Goal: Communication & Community: Answer question/provide support

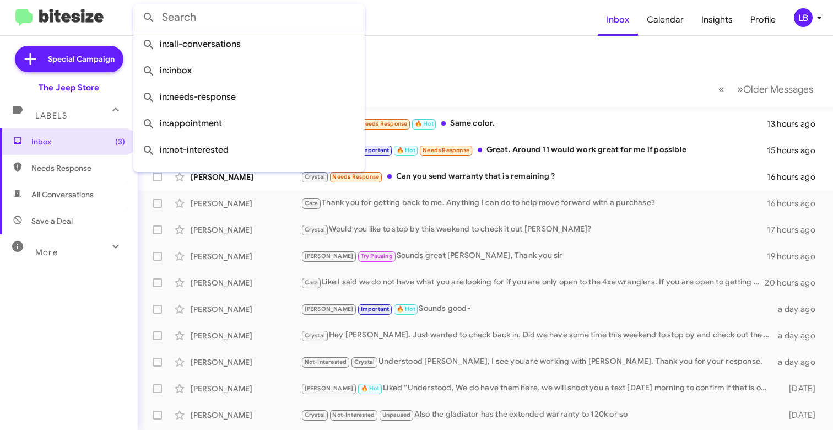
click at [240, 18] on input "text" at bounding box center [248, 17] width 231 height 26
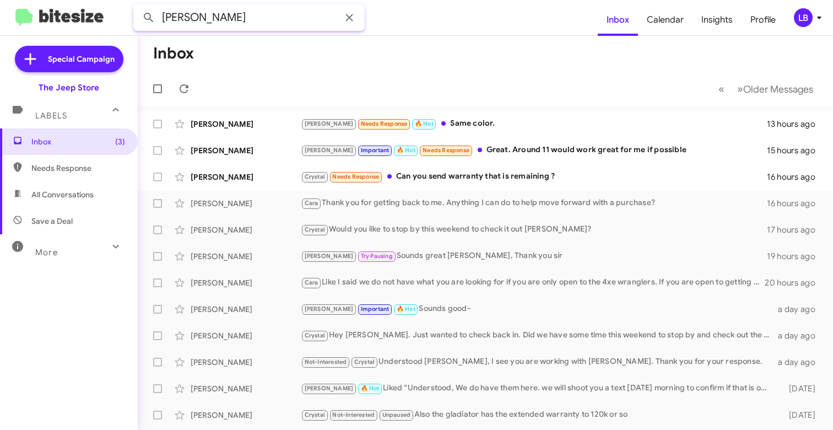
type input "[PERSON_NAME]"
click at [149, 18] on button at bounding box center [149, 18] width 22 height 22
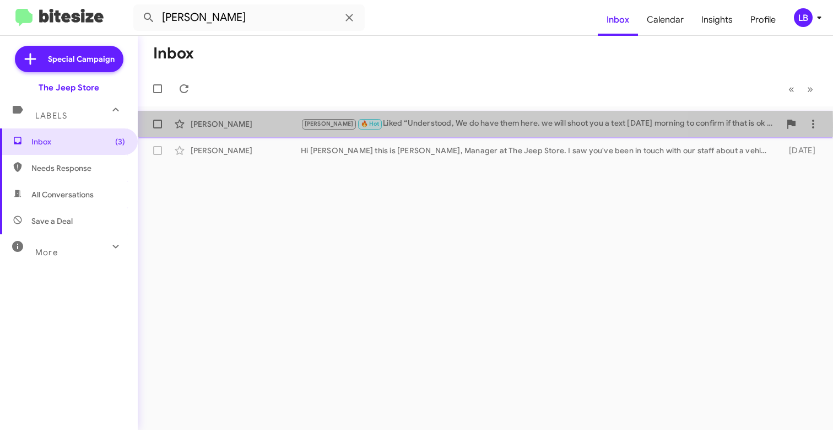
click at [270, 126] on div "[PERSON_NAME]" at bounding box center [246, 123] width 110 height 11
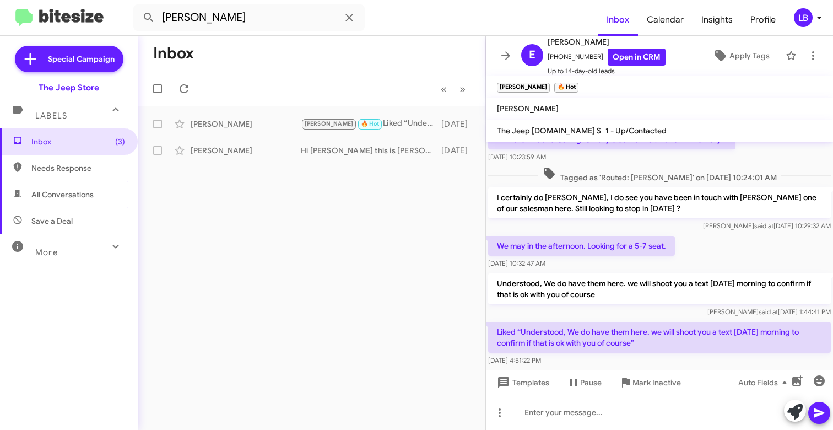
scroll to position [104, 0]
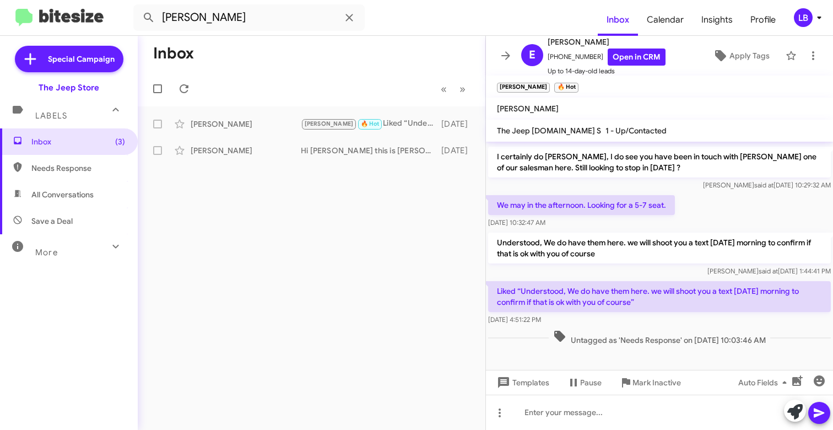
click at [271, 69] on mat-toolbar-row "Inbox" at bounding box center [312, 53] width 348 height 35
click at [94, 138] on span "Inbox (3)" at bounding box center [78, 141] width 94 height 11
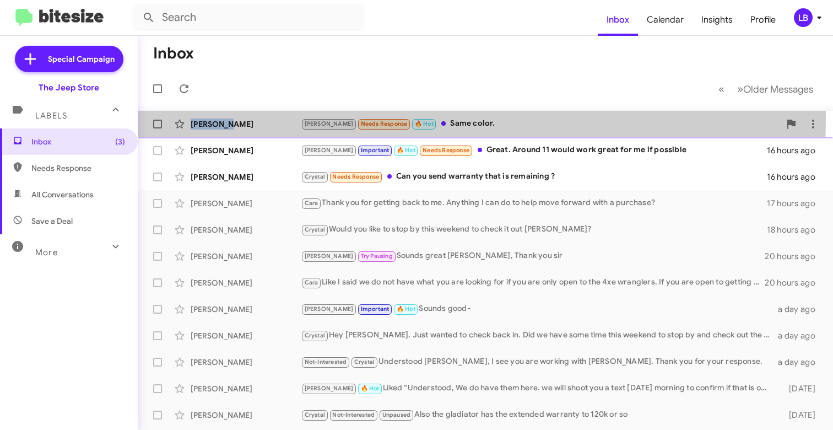
click at [249, 118] on div "[PERSON_NAME] [PERSON_NAME] Needs Response 🔥 Hot Same color. 14 hours ago" at bounding box center [484, 124] width 677 height 22
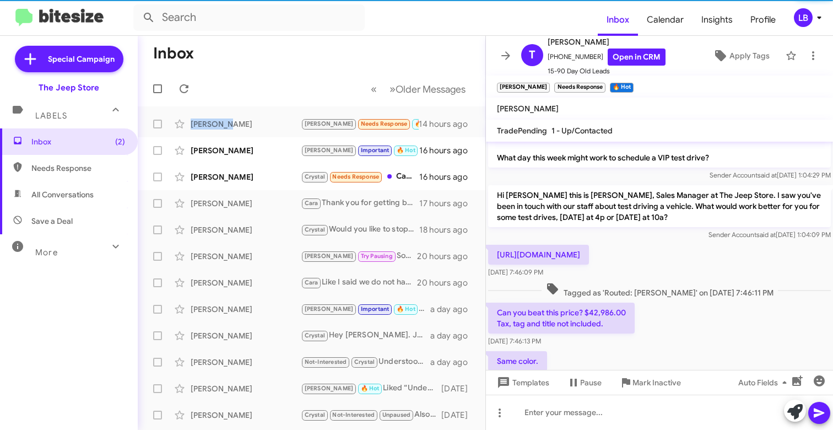
scroll to position [271, 0]
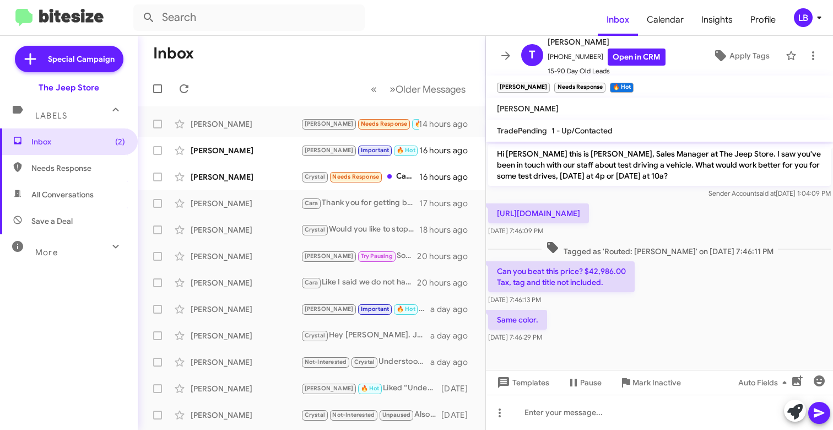
click at [654, 287] on div "Can you beat this price? $42,986.00 Tax, tag and title not included. [DATE] 7:4…" at bounding box center [659, 283] width 347 height 48
drag, startPoint x: 593, startPoint y: 58, endPoint x: 553, endPoint y: 62, distance: 39.8
click at [553, 61] on span "[PHONE_NUMBER] Open in CRM" at bounding box center [606, 56] width 118 height 17
copy span "2292244663"
click at [659, 200] on div "Hi [PERSON_NAME] this is [PERSON_NAME], Sales Manager at The Jeep Store. I saw …" at bounding box center [659, 171] width 347 height 59
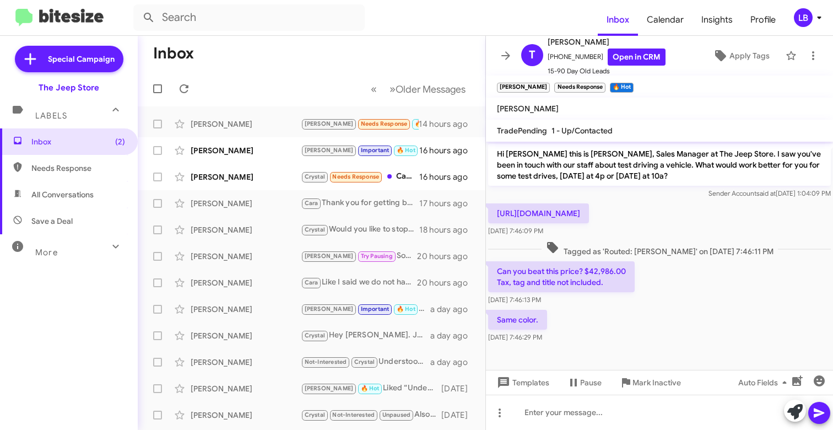
click at [644, 202] on div "[URL][DOMAIN_NAME] [DATE] 7:46:09 PM" at bounding box center [659, 219] width 347 height 37
click at [633, 192] on div "Sender Account said at [DATE] 1:04:09 PM" at bounding box center [659, 193] width 343 height 11
click at [622, 238] on div "Tagged as 'Routed: [PERSON_NAME]' on [DATE] 7:46:11 PM" at bounding box center [659, 248] width 347 height 20
drag, startPoint x: 610, startPoint y: 237, endPoint x: 605, endPoint y: 225, distance: 13.3
click at [610, 237] on div "[URL][DOMAIN_NAME] [DATE] 7:46:09 PM" at bounding box center [659, 219] width 347 height 37
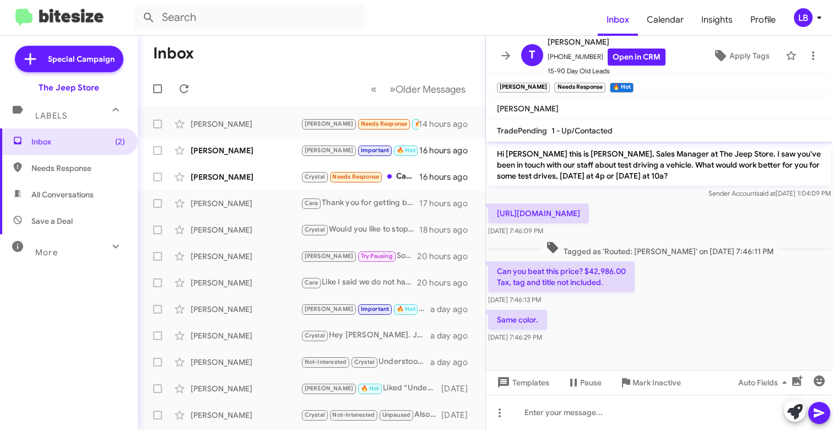
drag, startPoint x: 494, startPoint y: 213, endPoint x: 741, endPoint y: 213, distance: 246.7
click at [589, 214] on p "[URL][DOMAIN_NAME]" at bounding box center [538, 213] width 101 height 20
copy p "[URL][DOMAIN_NAME]"
click at [676, 249] on span "Tagged as 'Routed: [PERSON_NAME]' on [DATE] 7:46:11 PM" at bounding box center [659, 249] width 236 height 16
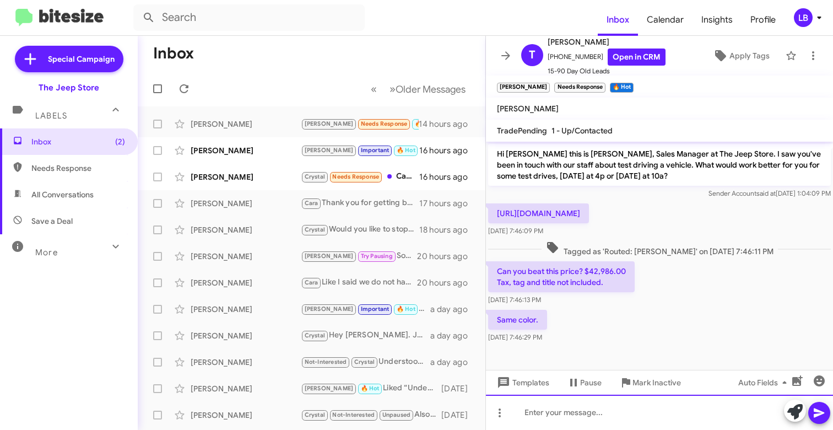
click at [571, 405] on div at bounding box center [659, 411] width 347 height 35
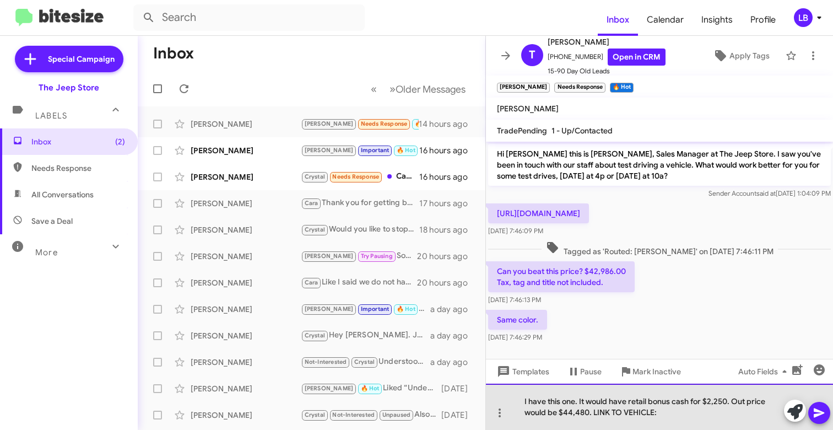
click at [669, 410] on div "I have this one. It would have retail bonus cash for $2,250. Out price would be…" at bounding box center [659, 406] width 347 height 46
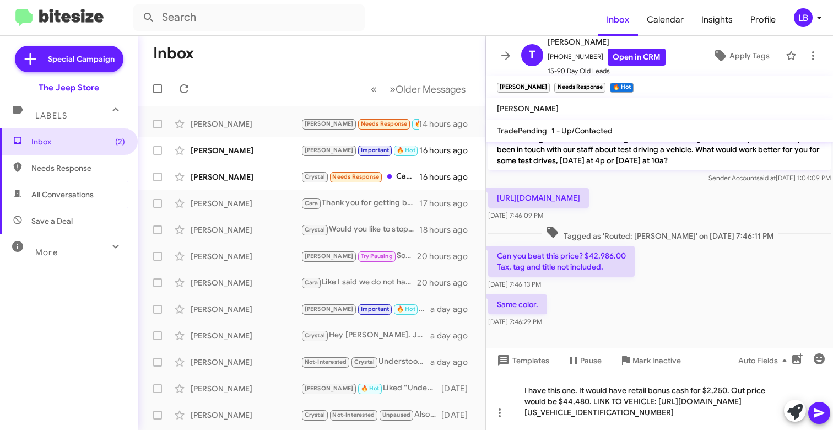
scroll to position [304, 0]
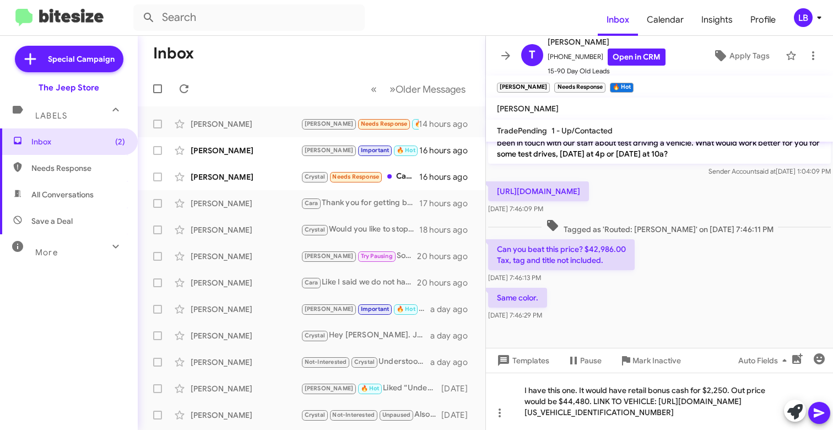
click at [818, 411] on icon at bounding box center [818, 412] width 10 height 9
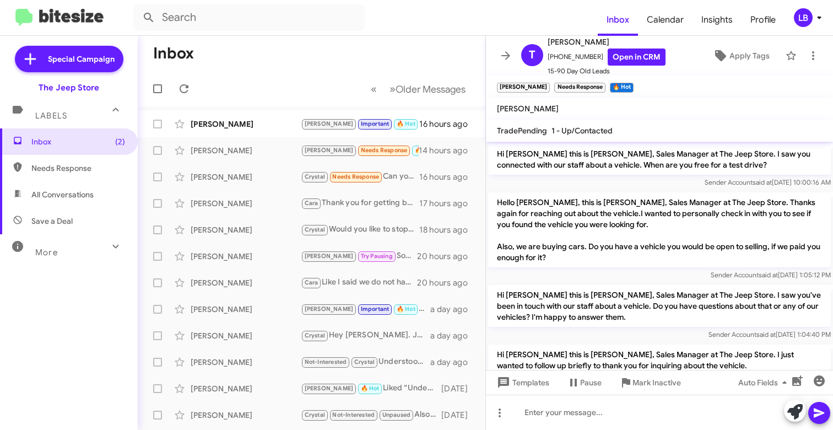
scroll to position [333, 0]
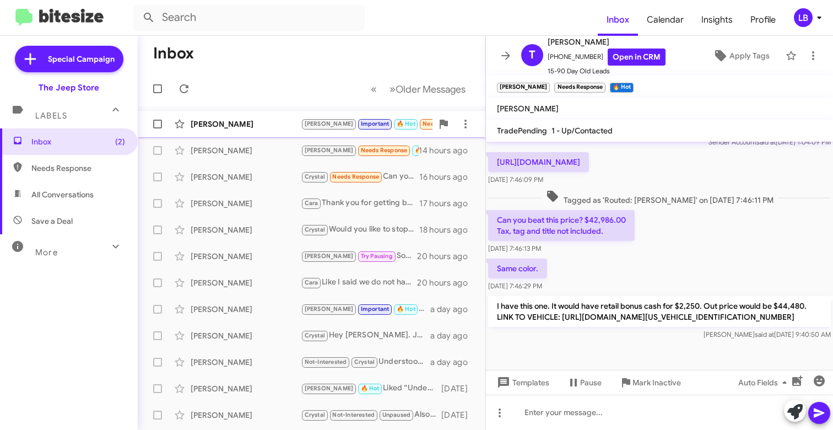
click at [246, 115] on div "[PERSON_NAME] [PERSON_NAME] Important 🔥 Hot Needs Response Great. Around 11 wou…" at bounding box center [311, 124] width 330 height 22
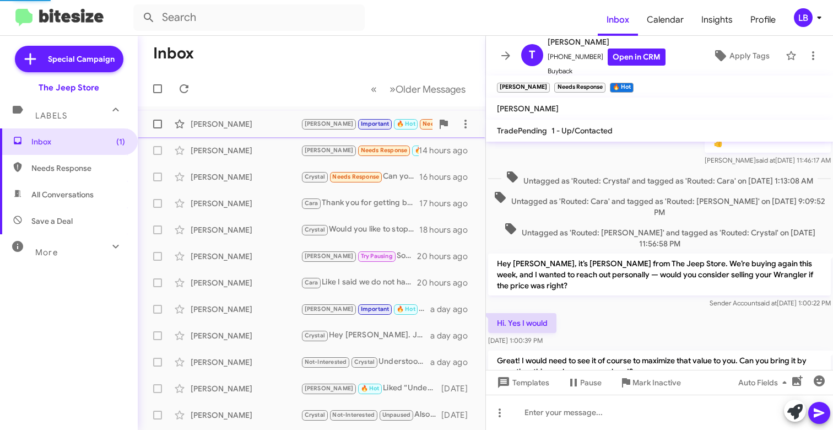
scroll to position [656, 0]
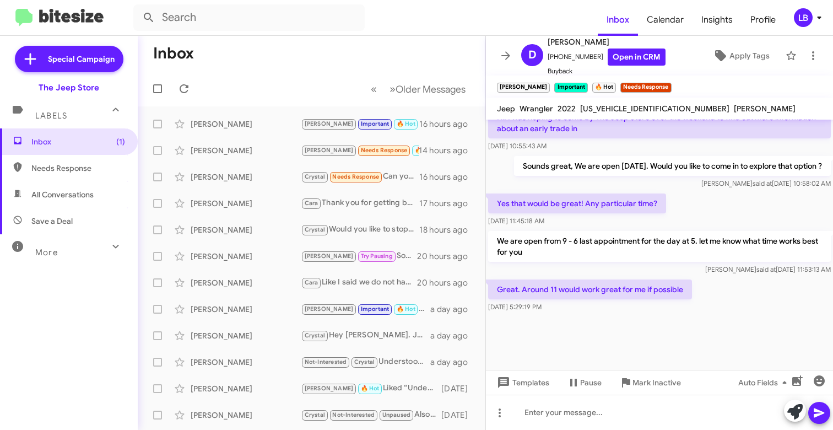
click at [702, 209] on div "Yes that would be great! Any particular time? [DATE] 11:45:18 AM" at bounding box center [659, 209] width 347 height 37
click at [739, 156] on p "Sounds great, We are open [DATE]. Would you like to come in to explore that opt…" at bounding box center [672, 166] width 317 height 20
click at [745, 203] on div "Yes that would be great! Any particular time? [DATE] 11:45:18 AM" at bounding box center [659, 209] width 347 height 37
click at [675, 185] on div "[PERSON_NAME] said at [DATE] 10:58:02 AM" at bounding box center [672, 183] width 317 height 11
click at [694, 207] on div "Yes that would be great! Any particular time? [DATE] 11:45:18 AM" at bounding box center [659, 209] width 347 height 37
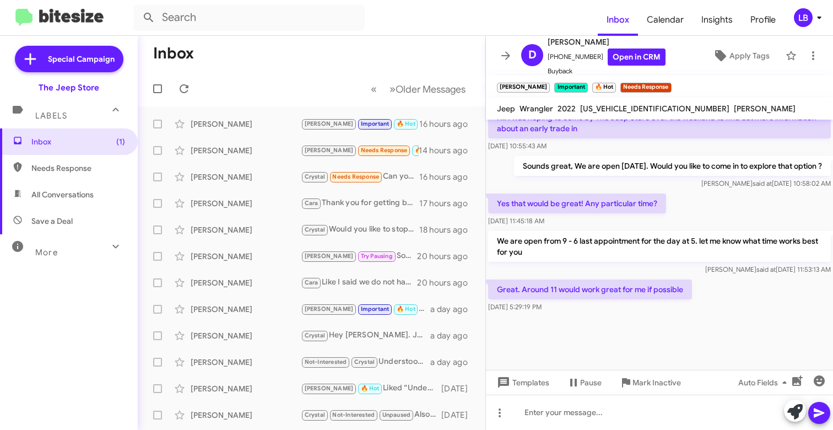
click at [651, 165] on p "Sounds great, We are open [DATE]. Would you like to come in to explore that opt…" at bounding box center [672, 166] width 317 height 20
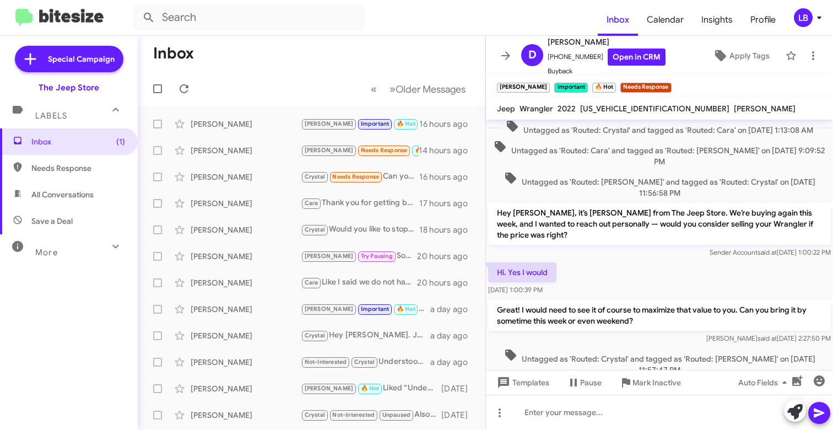
scroll to position [0, 0]
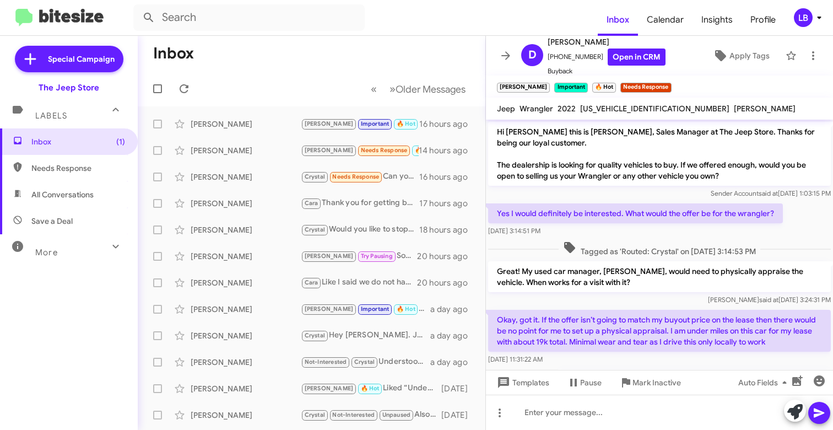
click at [631, 191] on div "Sender Account said at [DATE] 1:03:15 PM" at bounding box center [659, 193] width 343 height 11
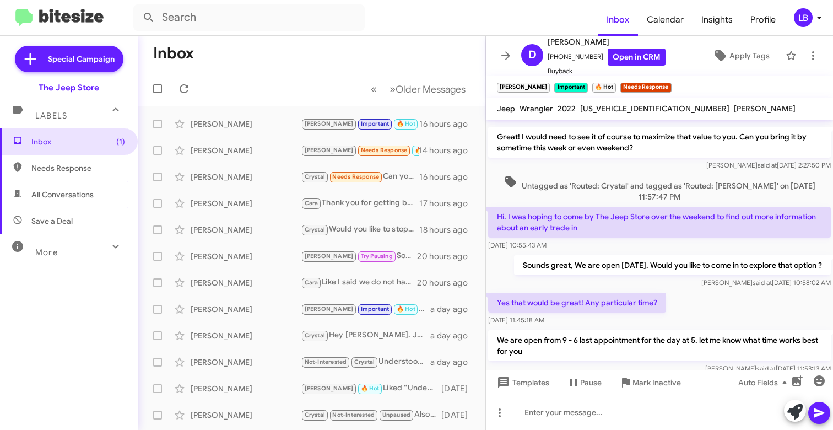
scroll to position [656, 0]
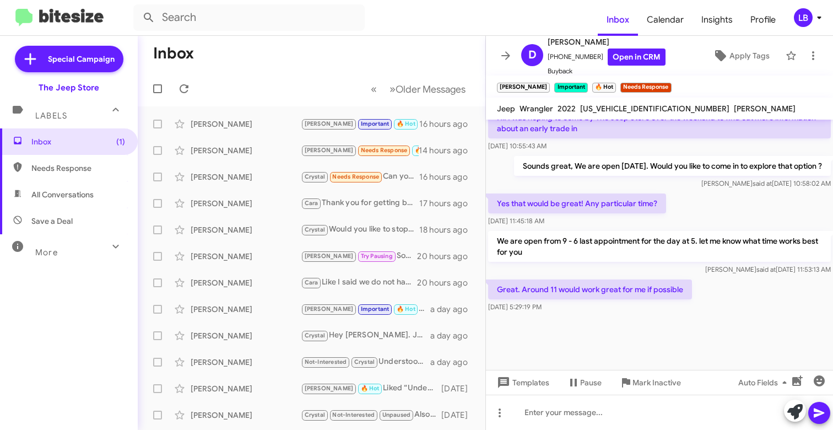
click at [693, 212] on div "Yes that would be great! Any particular time? [DATE] 11:45:18 AM" at bounding box center [659, 209] width 347 height 37
click at [737, 333] on div at bounding box center [659, 341] width 347 height 55
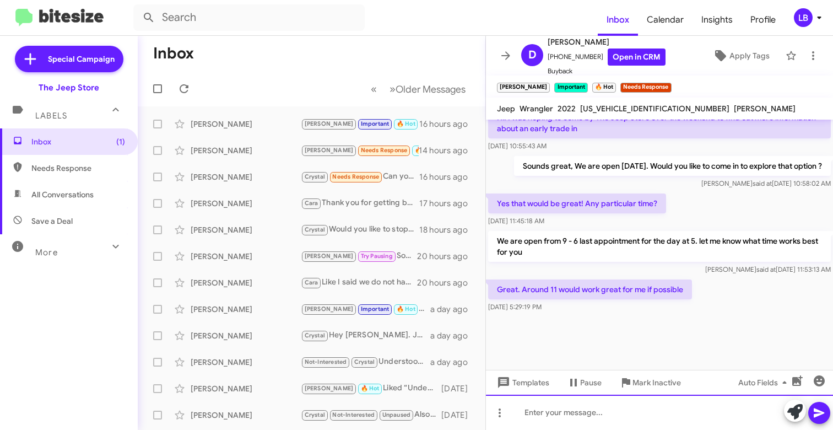
click at [683, 420] on div at bounding box center [659, 411] width 347 height 35
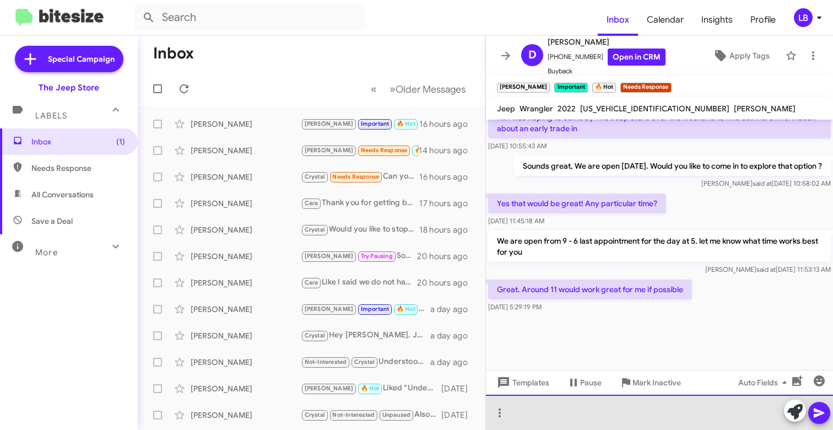
click at [587, 409] on div at bounding box center [659, 411] width 347 height 35
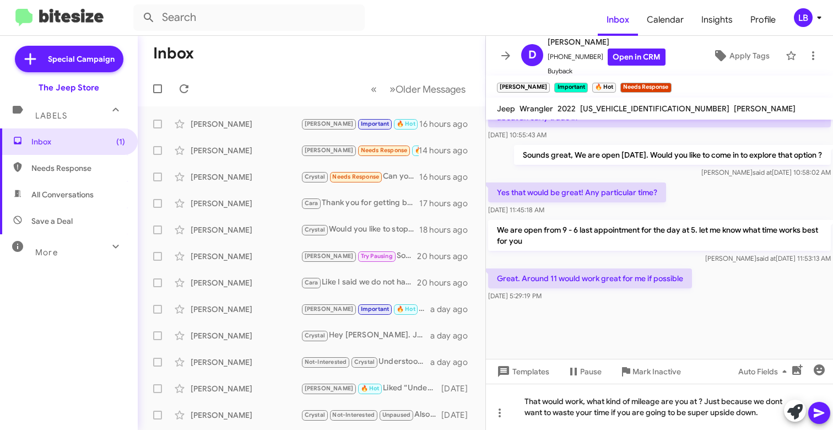
click at [659, 328] on div at bounding box center [659, 330] width 347 height 55
drag, startPoint x: 781, startPoint y: 413, endPoint x: 496, endPoint y: 355, distance: 291.2
click at [496, 358] on div "Hi [PERSON_NAME] this is [PERSON_NAME], Sales Manager at The Jeep Store. Thanks…" at bounding box center [659, 275] width 347 height 310
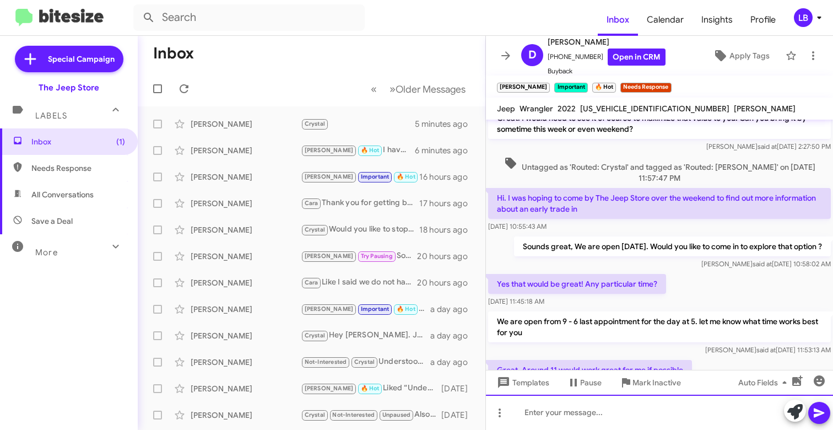
scroll to position [718, 0]
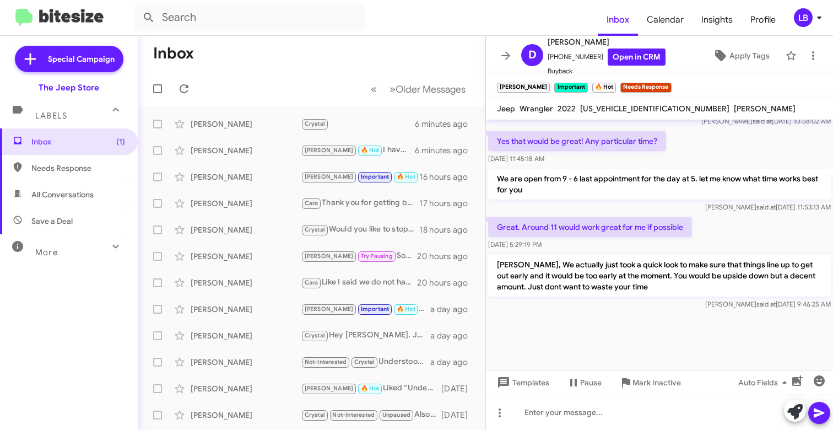
click at [225, 75] on mat-toolbar-row "« Previous » Next Older Messages" at bounding box center [312, 88] width 348 height 35
click at [83, 136] on span "Inbox (1)" at bounding box center [78, 141] width 94 height 11
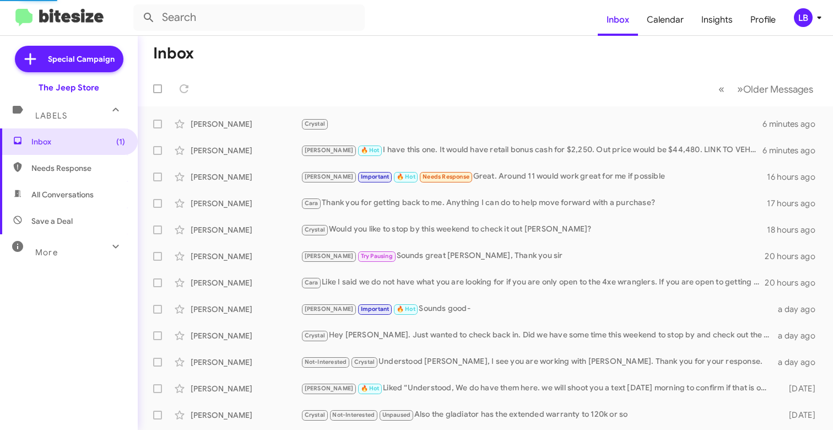
click at [72, 170] on span "Needs Response" at bounding box center [78, 167] width 94 height 11
type input "in:needs-response"
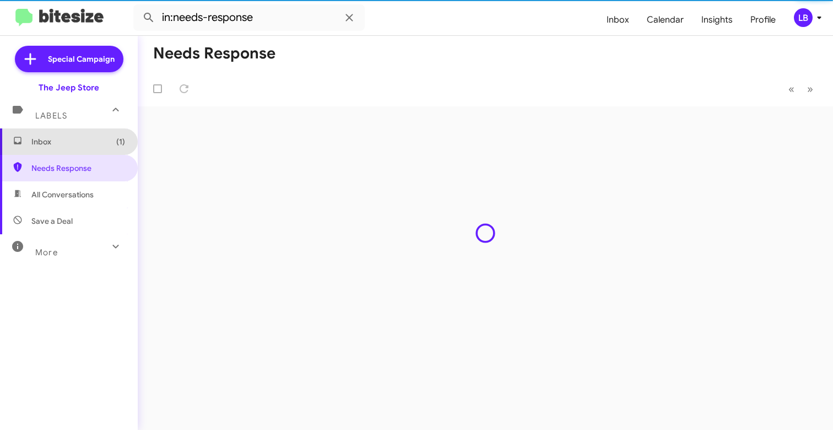
click at [82, 148] on span "Inbox (1)" at bounding box center [69, 141] width 138 height 26
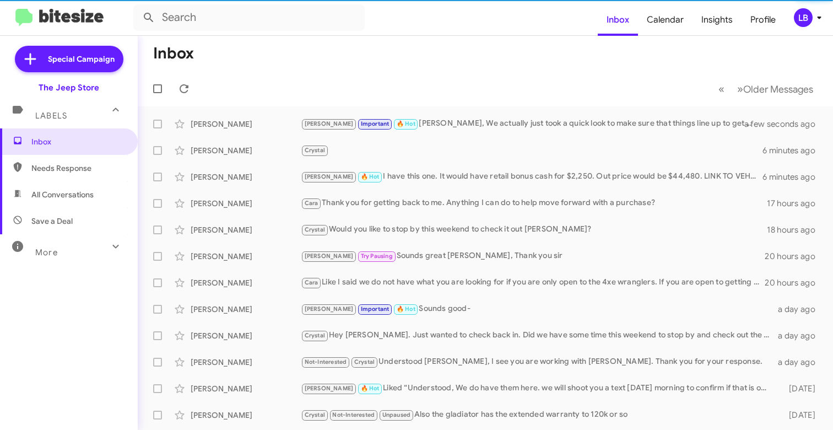
click at [47, 165] on span "Needs Response" at bounding box center [78, 167] width 94 height 11
type input "in:needs-response"
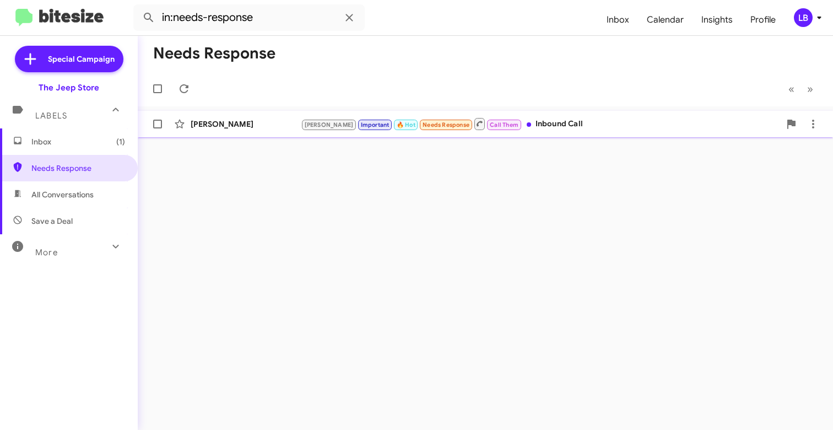
click at [259, 121] on div "[PERSON_NAME]" at bounding box center [246, 123] width 110 height 11
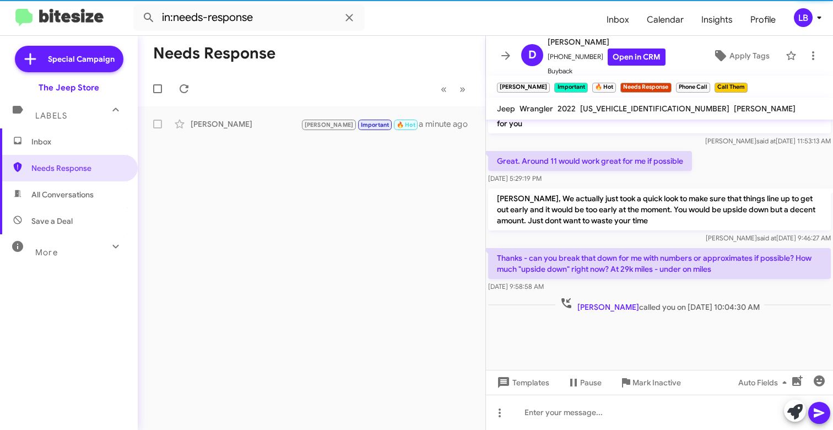
scroll to position [645, 0]
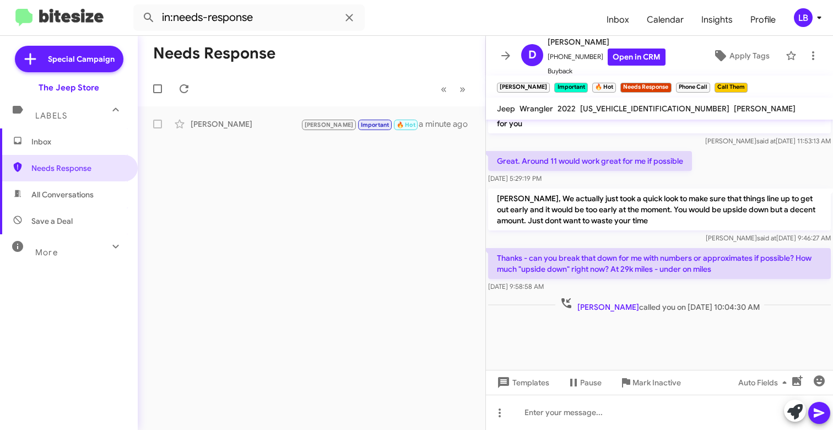
click at [738, 180] on div "Great. Around 11 would work great for me if possible [DATE] 5:29:19 PM" at bounding box center [659, 167] width 347 height 37
click at [752, 187] on div "[PERSON_NAME], We actually just took a quick look to make sure that things line…" at bounding box center [659, 215] width 347 height 59
click at [750, 175] on div "Great. Around 11 would work great for me if possible [DATE] 5:29:19 PM" at bounding box center [659, 167] width 347 height 37
click at [657, 146] on div "We are open from 9 - 6 last appointment for the day at 5. let me know what time…" at bounding box center [659, 124] width 347 height 48
click at [723, 163] on div "Great. Around 11 would work great for me if possible [DATE] 5:29:19 PM" at bounding box center [659, 167] width 347 height 37
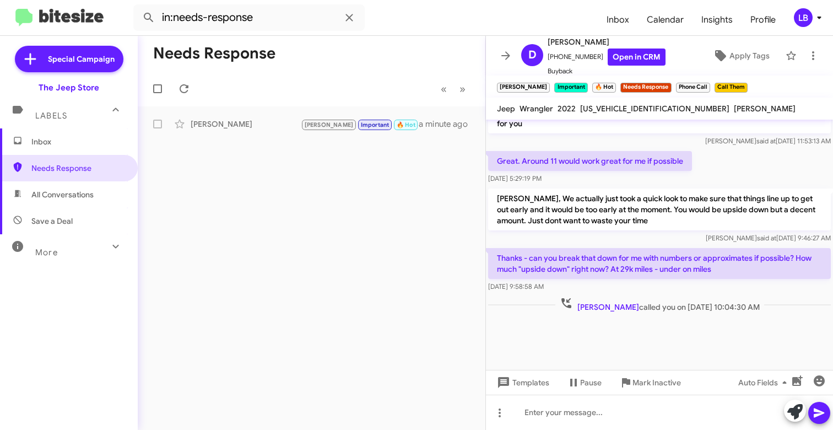
click at [724, 164] on div "Great. Around 11 would work great for me if possible [DATE] 5:29:19 PM" at bounding box center [659, 167] width 347 height 37
click at [726, 152] on div "Great. Around 11 would work great for me if possible [DATE] 5:29:19 PM" at bounding box center [659, 167] width 347 height 37
click at [726, 148] on div "We are open from 9 - 6 last appointment for the day at 5. let me know what time…" at bounding box center [659, 124] width 347 height 48
click at [756, 139] on span "said at" at bounding box center [765, 141] width 19 height 8
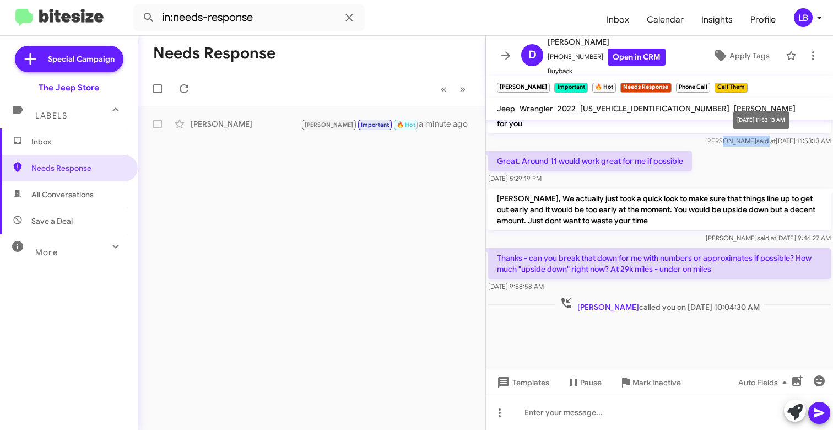
click at [756, 139] on span "said at" at bounding box center [765, 141] width 19 height 8
click at [724, 165] on div "Great. Around 11 would work great for me if possible [DATE] 5:29:19 PM" at bounding box center [659, 167] width 347 height 37
click at [727, 146] on div "We are open from 9 - 6 last appointment for the day at 5. let me know what time…" at bounding box center [659, 124] width 347 height 48
click at [756, 142] on span "said at" at bounding box center [765, 141] width 19 height 8
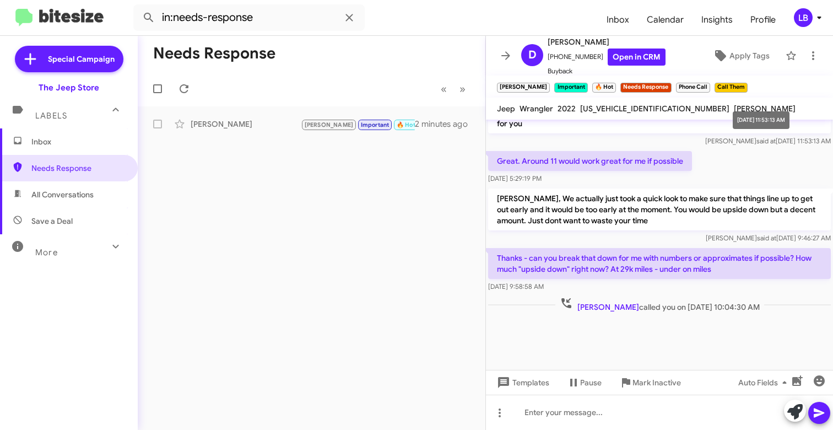
click at [756, 142] on span "said at" at bounding box center [765, 141] width 19 height 8
click at [736, 168] on div "Great. Around 11 would work great for me if possible [DATE] 5:29:19 PM" at bounding box center [659, 167] width 347 height 37
click at [669, 140] on div "[PERSON_NAME] said at [DATE] 11:53:13 AM" at bounding box center [659, 140] width 343 height 11
click at [750, 166] on div "Great. Around 11 would work great for me if possible [DATE] 5:29:19 PM" at bounding box center [659, 167] width 347 height 37
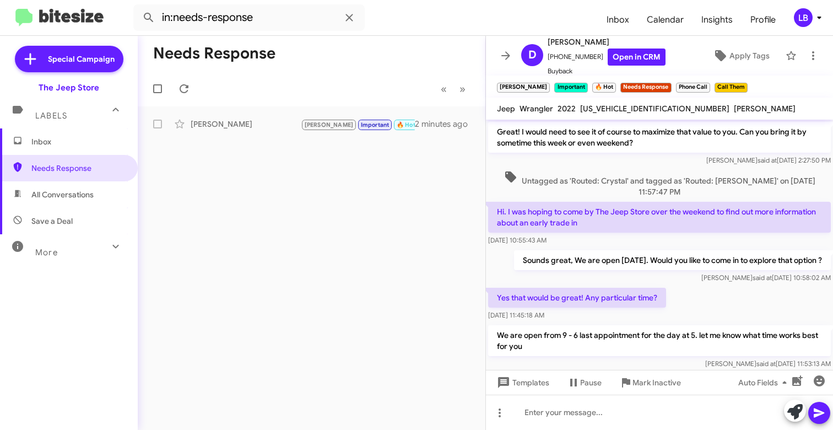
scroll to position [398, 0]
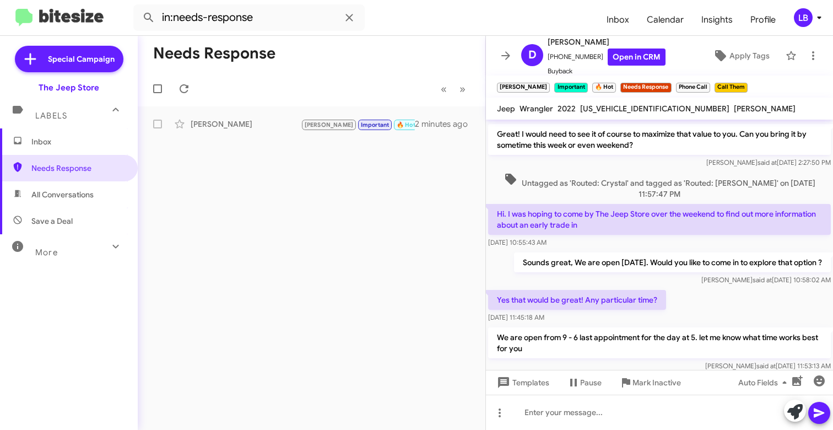
click at [708, 182] on div "Untagged as 'Routed: Crystal' and tagged as 'Routed: [PERSON_NAME]' on [DATE] 1…" at bounding box center [659, 185] width 347 height 31
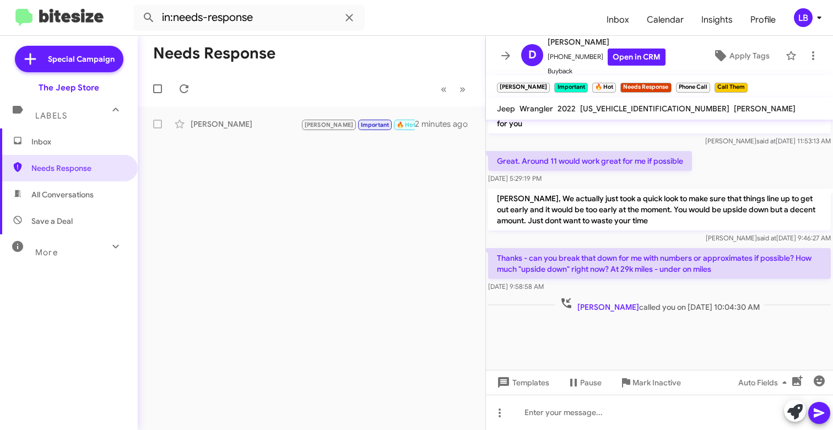
scroll to position [645, 0]
click at [724, 177] on div "Great. Around 11 would work great for me if possible [DATE] 5:29:19 PM" at bounding box center [659, 167] width 347 height 37
click at [708, 169] on div "Great. Around 11 would work great for me if possible [DATE] 5:29:19 PM" at bounding box center [659, 167] width 347 height 37
click at [699, 230] on p "[PERSON_NAME], We actually just took a quick look to make sure that things line…" at bounding box center [659, 209] width 343 height 42
click at [703, 214] on p "[PERSON_NAME], We actually just took a quick look to make sure that things line…" at bounding box center [659, 209] width 343 height 42
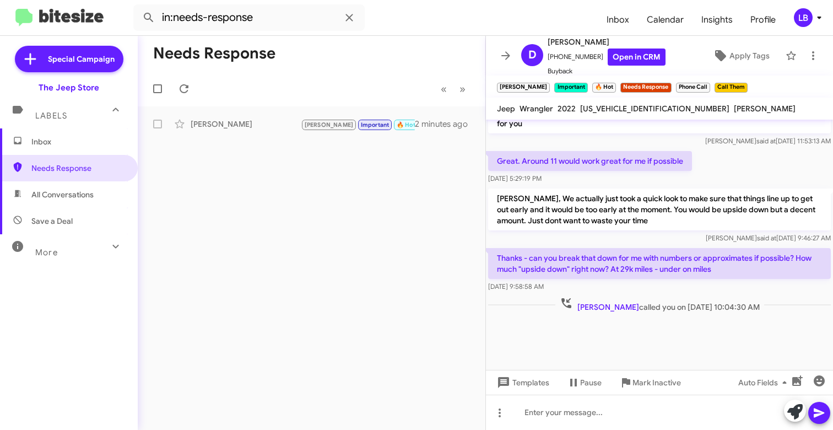
click at [721, 176] on div "Great. Around 11 would work great for me if possible [DATE] 5:29:19 PM" at bounding box center [659, 167] width 347 height 37
click at [660, 223] on p "[PERSON_NAME], We actually just took a quick look to make sure that things line…" at bounding box center [659, 209] width 343 height 42
click at [640, 183] on div "[DATE] 5:29:19 PM" at bounding box center [590, 178] width 204 height 11
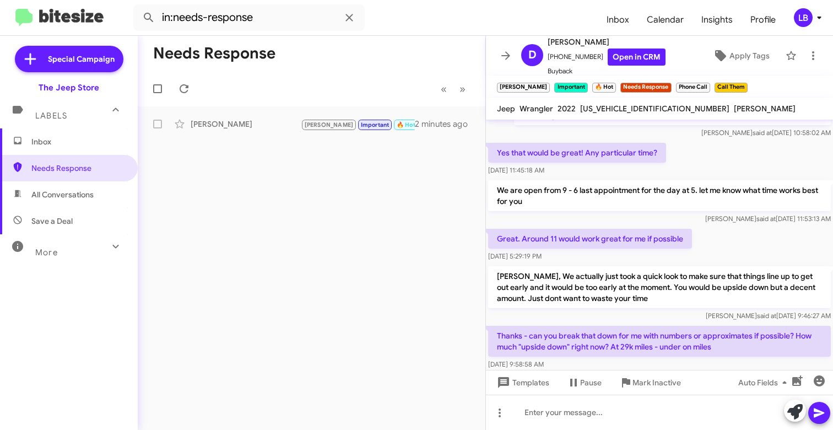
scroll to position [568, 0]
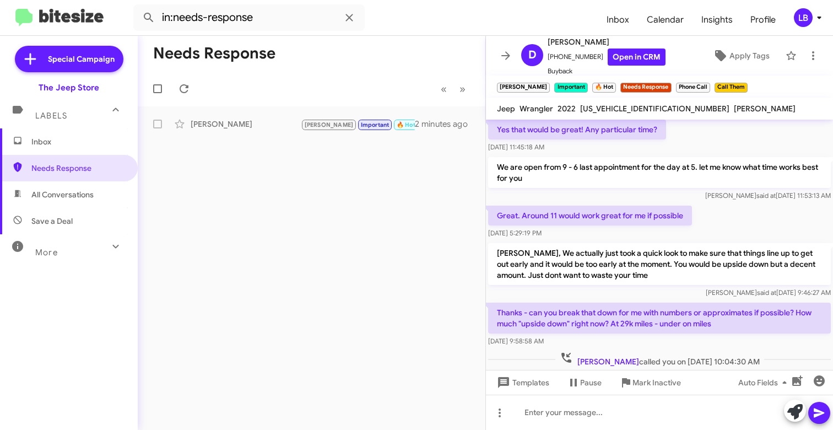
click at [703, 155] on div "Yes that would be great! Any particular time? [DATE] 11:45:18 AM" at bounding box center [659, 135] width 347 height 37
click at [726, 199] on span "[PERSON_NAME] said at [DATE] 11:53:13 AM" at bounding box center [768, 195] width 126 height 8
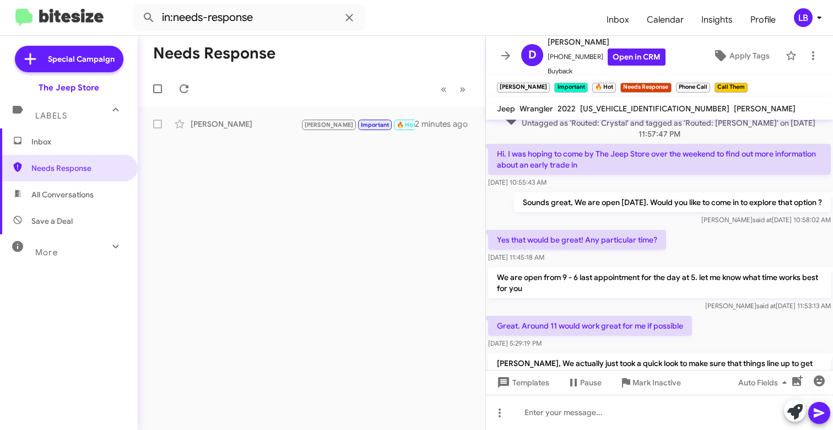
scroll to position [645, 0]
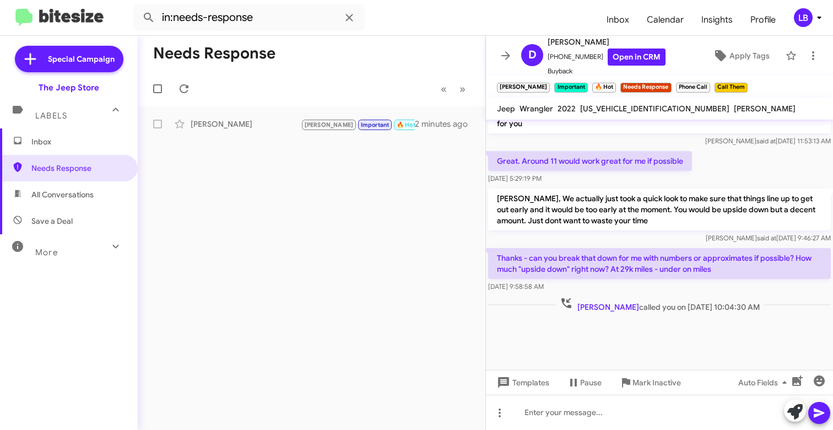
click at [719, 158] on div "Great. Around 11 would work great for me if possible [DATE] 5:29:19 PM" at bounding box center [659, 167] width 347 height 37
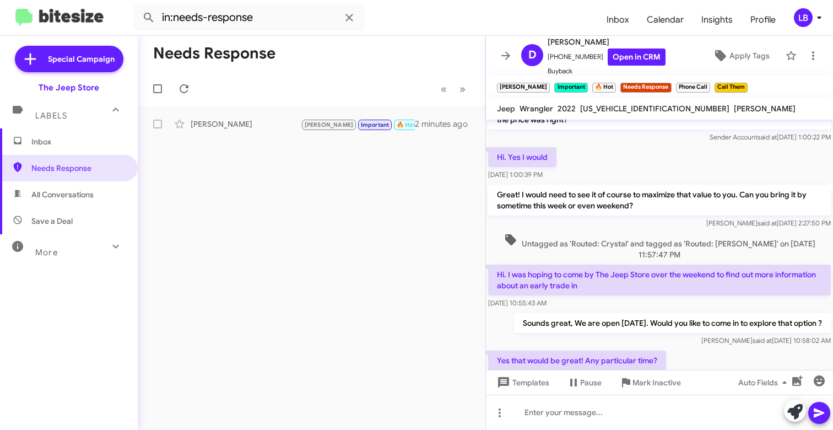
scroll to position [205, 0]
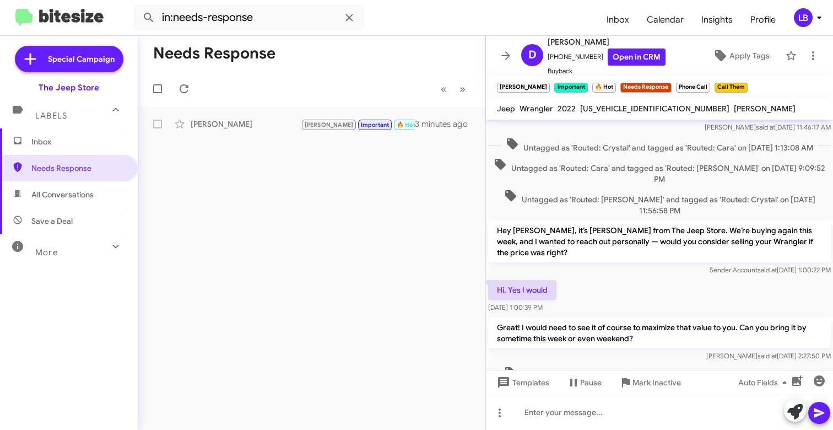
click at [686, 153] on span "Untagged as 'Routed: Crystal' and tagged as 'Routed: Cara' on [DATE] 1:13:08 AM" at bounding box center [659, 145] width 316 height 16
click at [690, 143] on span "Untagged as 'Routed: Crystal' and tagged as 'Routed: Cara' on [DATE] 1:13:08 AM" at bounding box center [659, 145] width 316 height 16
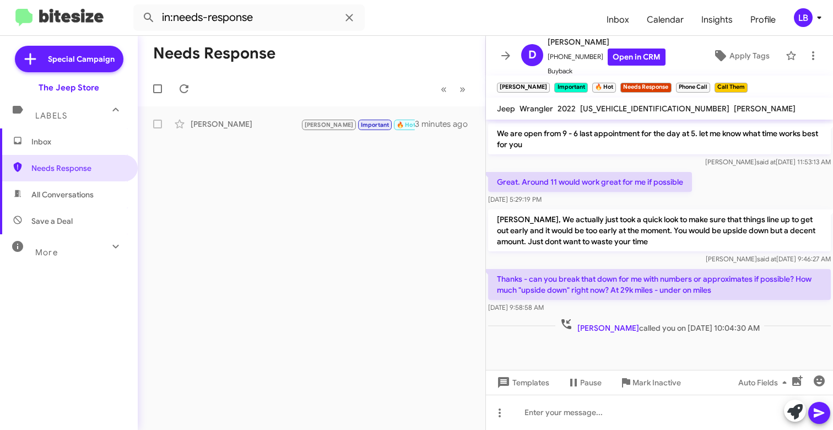
scroll to position [645, 0]
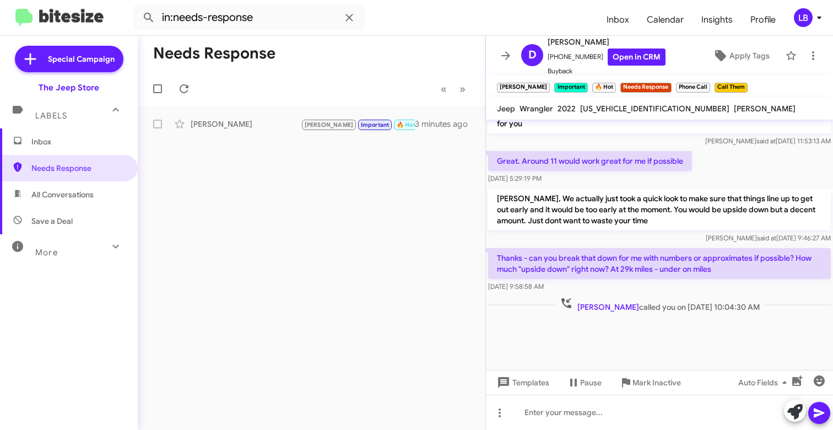
click at [725, 173] on div "Great. Around 11 would work great for me if possible [DATE] 5:29:19 PM" at bounding box center [659, 167] width 347 height 37
click at [723, 237] on span "[PERSON_NAME] said at [DATE] 9:46:27 AM" at bounding box center [768, 238] width 125 height 8
click at [699, 160] on div "Great. Around 11 would work great for me if possible [DATE] 5:29:19 PM" at bounding box center [659, 167] width 347 height 37
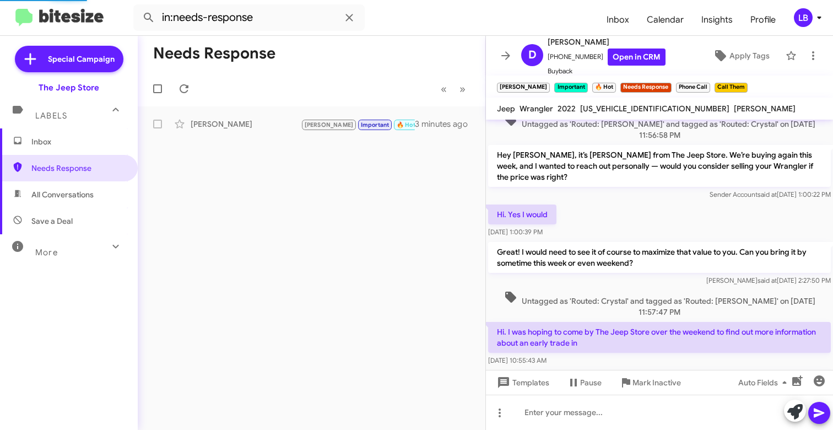
scroll to position [793, 0]
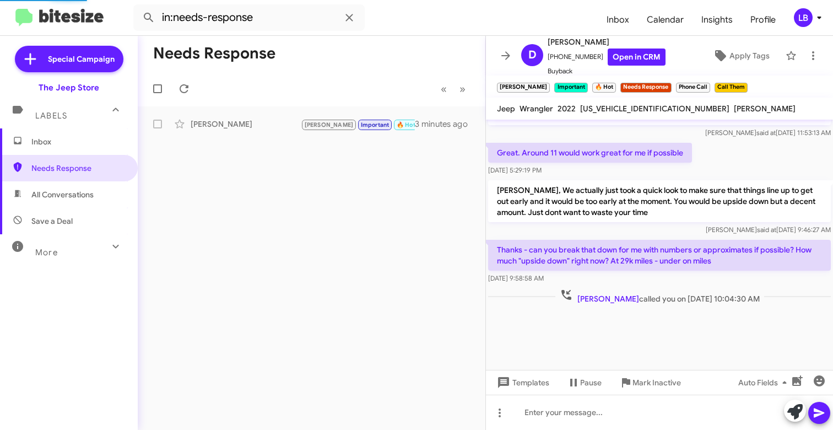
click at [734, 161] on div "Great. Around 11 would work great for me if possible [DATE] 5:29:19 PM" at bounding box center [659, 158] width 347 height 37
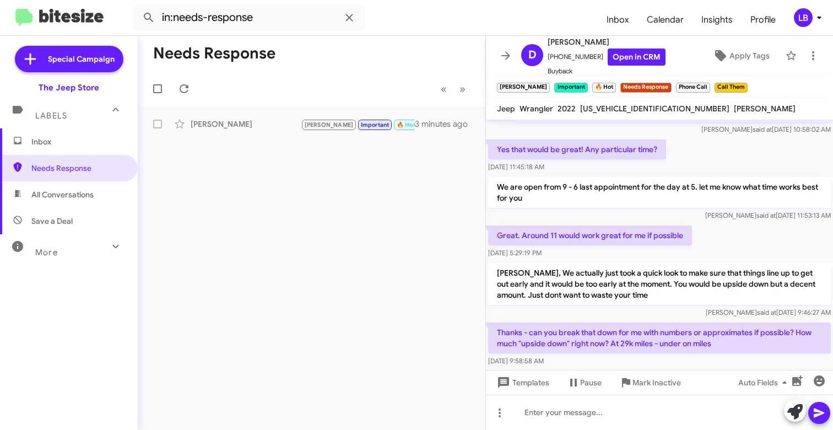
scroll to position [670, 0]
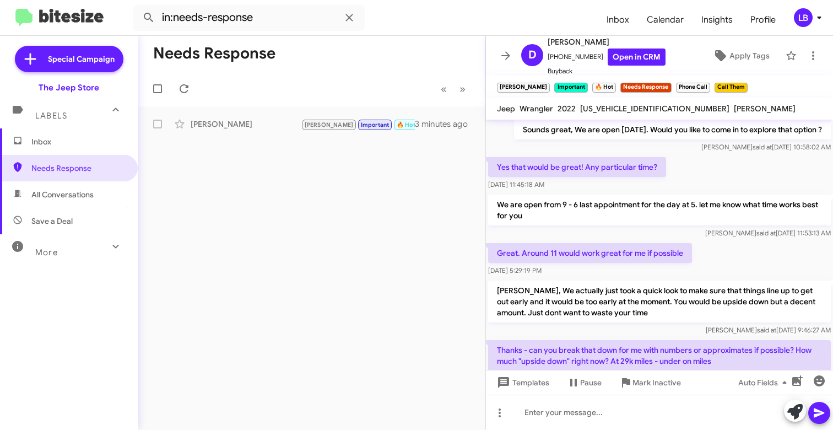
click at [723, 191] on div "Yes that would be great! Any particular time? [DATE] 11:45:18 AM" at bounding box center [659, 173] width 347 height 37
click at [703, 184] on div "Yes that would be great! Any particular time? [DATE] 11:45:18 AM" at bounding box center [659, 173] width 347 height 37
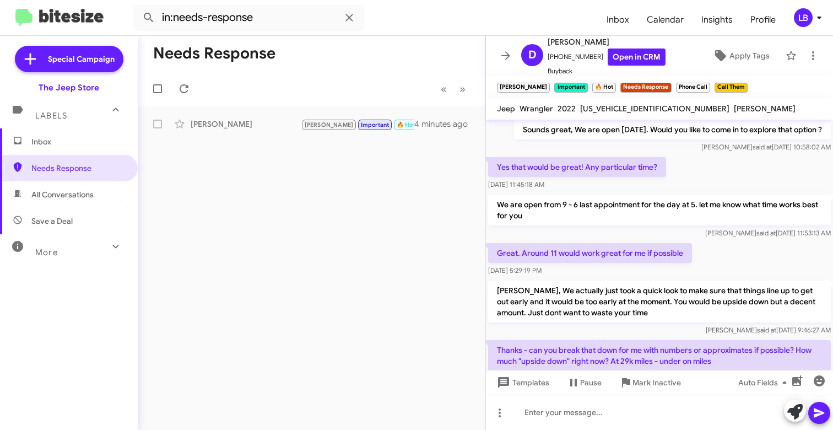
scroll to position [793, 0]
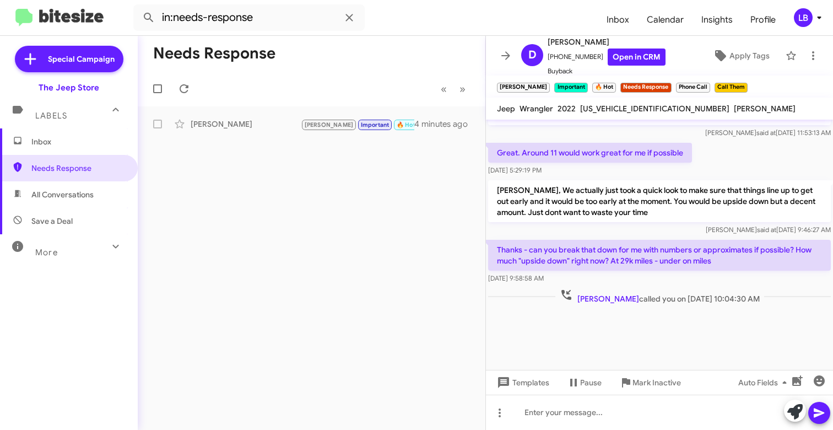
click at [719, 160] on div "Great. Around 11 would work great for me if possible [DATE] 5:29:19 PM" at bounding box center [659, 158] width 347 height 37
click at [720, 160] on div "Great. Around 11 would work great for me if possible [DATE] 5:29:19 PM" at bounding box center [659, 158] width 347 height 37
click at [720, 158] on div "Great. Around 11 would work great for me if possible [DATE] 5:29:19 PM" at bounding box center [659, 158] width 347 height 37
click at [721, 152] on div "Great. Around 11 would work great for me if possible [DATE] 5:29:19 PM" at bounding box center [659, 158] width 347 height 37
click at [723, 153] on div "Great. Around 11 would work great for me if possible [DATE] 5:29:19 PM" at bounding box center [659, 158] width 347 height 37
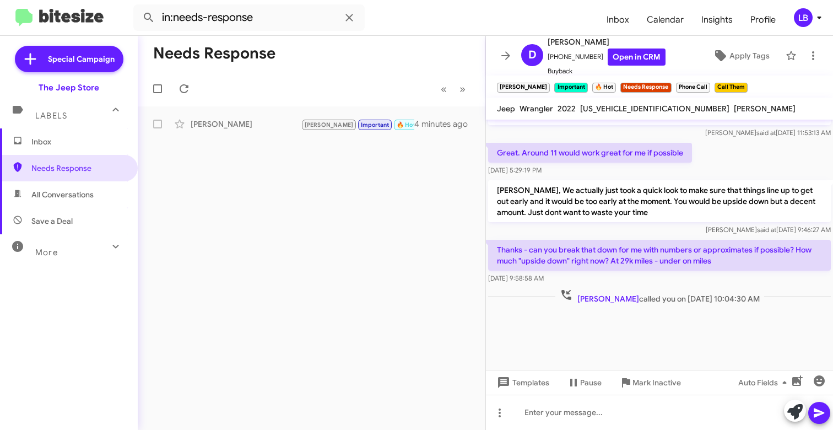
click at [723, 154] on div "Great. Around 11 would work great for me if possible [DATE] 5:29:19 PM" at bounding box center [659, 158] width 347 height 37
click at [731, 143] on div "Great. Around 11 would work great for me if possible [DATE] 5:29:19 PM" at bounding box center [659, 158] width 347 height 37
click at [727, 132] on span "[PERSON_NAME] said at [DATE] 11:53:13 AM" at bounding box center [768, 132] width 126 height 8
click at [756, 133] on span "said at" at bounding box center [765, 132] width 19 height 8
click at [756, 135] on span "said at" at bounding box center [765, 132] width 19 height 8
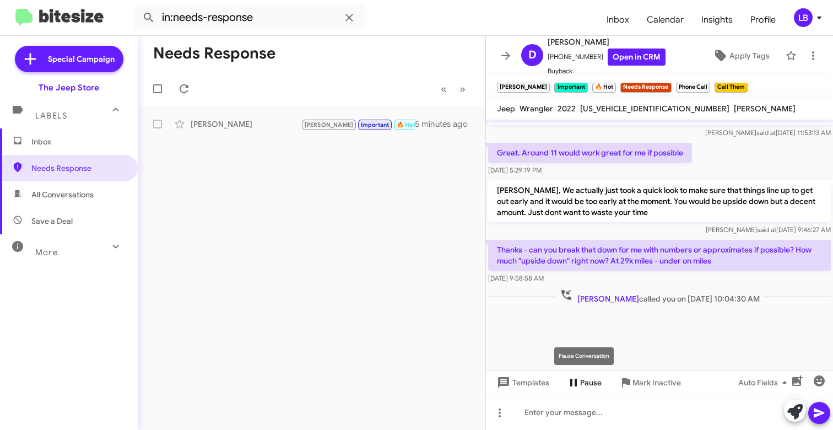
click at [582, 376] on span "Pause" at bounding box center [590, 382] width 21 height 20
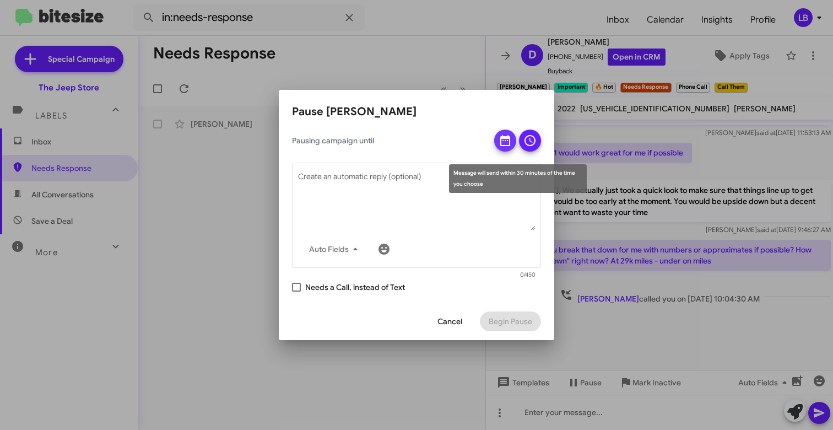
click at [499, 137] on icon at bounding box center [504, 140] width 13 height 13
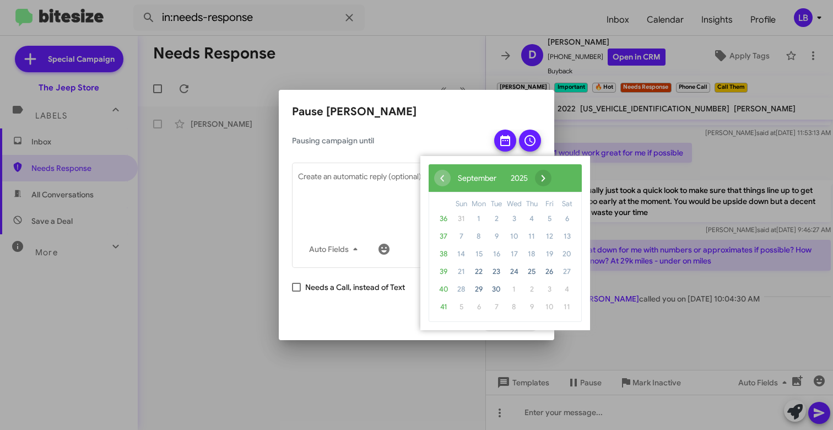
click at [551, 179] on span "›" at bounding box center [543, 178] width 17 height 17
click at [549, 179] on span "›" at bounding box center [541, 178] width 17 height 17
click at [512, 247] on span "17" at bounding box center [514, 254] width 18 height 18
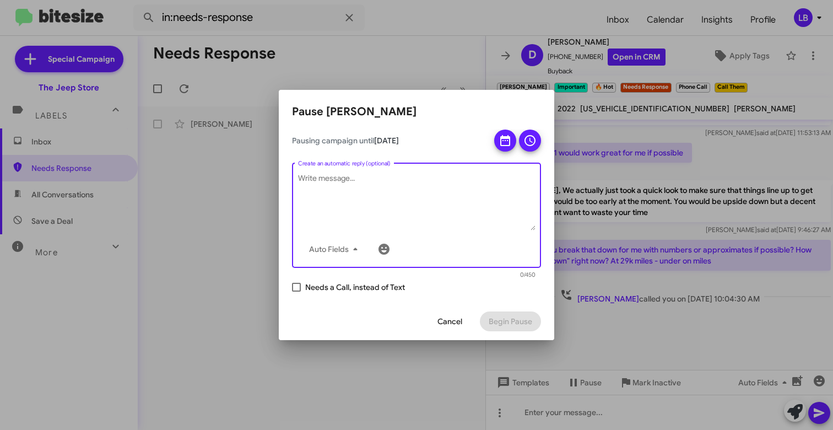
click at [444, 178] on textarea "Create an automatic reply (optional)" at bounding box center [416, 201] width 237 height 57
click at [465, 113] on h2 "Pause [PERSON_NAME]" at bounding box center [416, 112] width 249 height 18
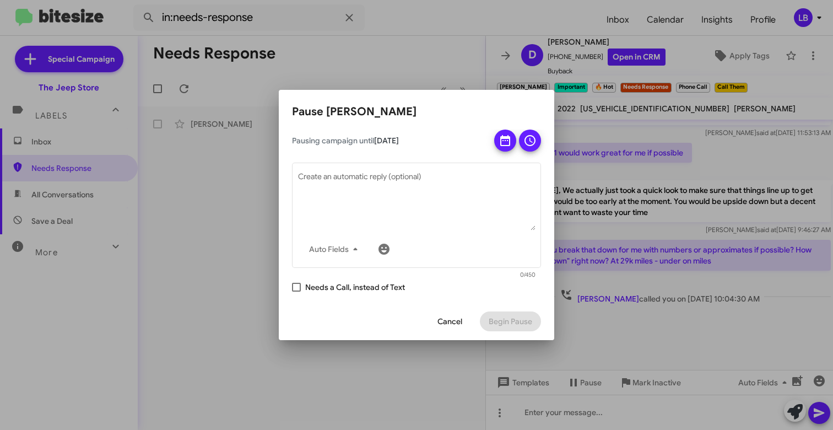
click at [488, 103] on h2 "Pause [PERSON_NAME]" at bounding box center [416, 112] width 249 height 18
click at [458, 109] on h2 "Pause [PERSON_NAME]" at bounding box center [416, 112] width 249 height 18
drag, startPoint x: 457, startPoint y: 104, endPoint x: 605, endPoint y: 158, distance: 157.2
click at [457, 104] on h2 "Pause [PERSON_NAME]" at bounding box center [416, 112] width 249 height 18
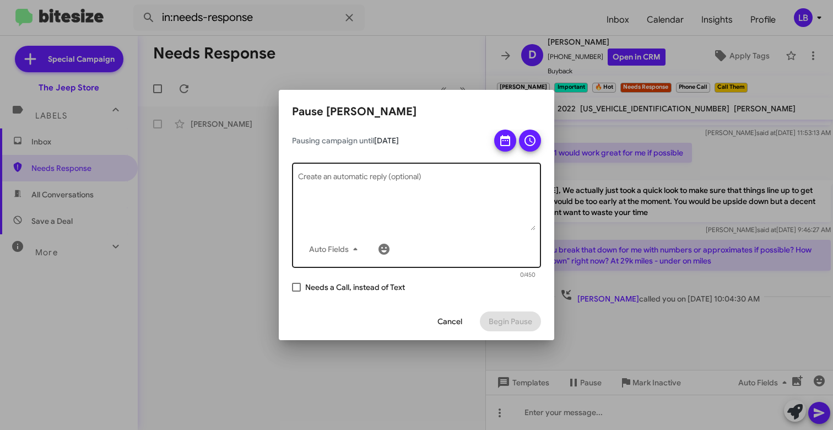
drag, startPoint x: 446, startPoint y: 214, endPoint x: 439, endPoint y: 203, distance: 12.8
click at [445, 213] on textarea "Create an automatic reply (optional)" at bounding box center [416, 201] width 237 height 57
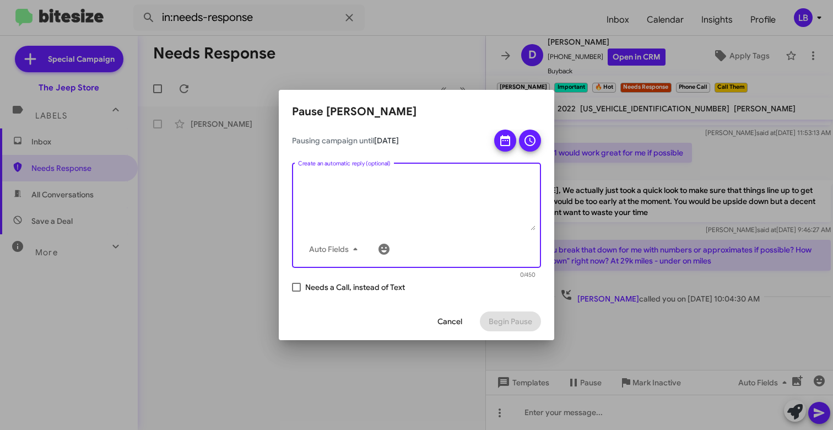
click at [439, 202] on textarea "Create an automatic reply (optional)" at bounding box center [416, 201] width 237 height 57
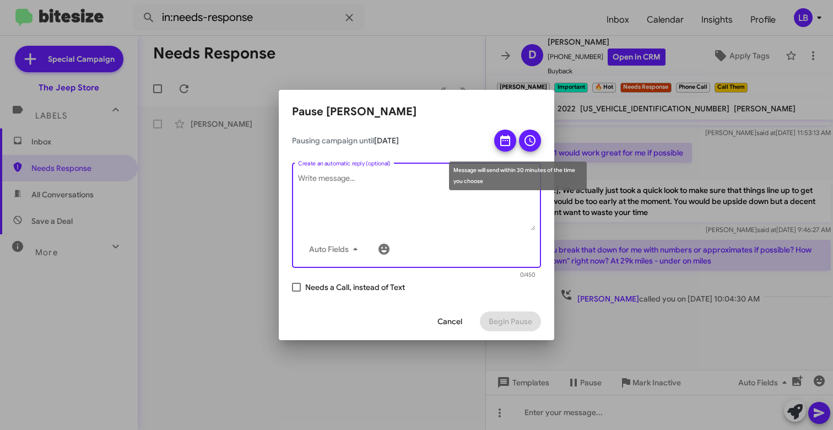
click at [506, 142] on icon at bounding box center [504, 140] width 13 height 13
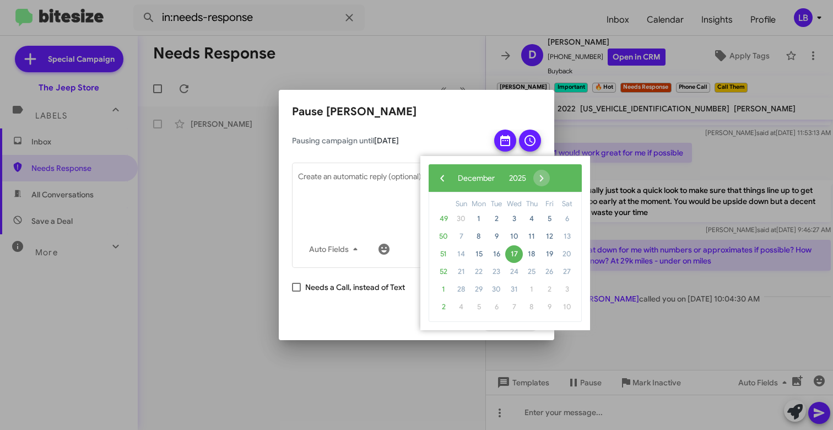
click at [574, 176] on div "‹ ​ December ​ 2025 ​ ›" at bounding box center [504, 178] width 153 height 28
click at [512, 146] on button at bounding box center [505, 140] width 22 height 22
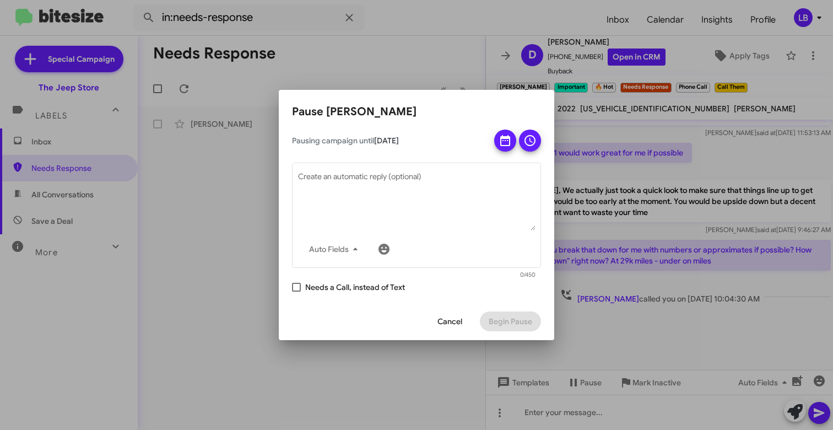
drag, startPoint x: 489, startPoint y: 129, endPoint x: 513, endPoint y: 139, distance: 25.7
click at [490, 129] on div "Pausing campaign until [DATE]" at bounding box center [416, 140] width 249 height 22
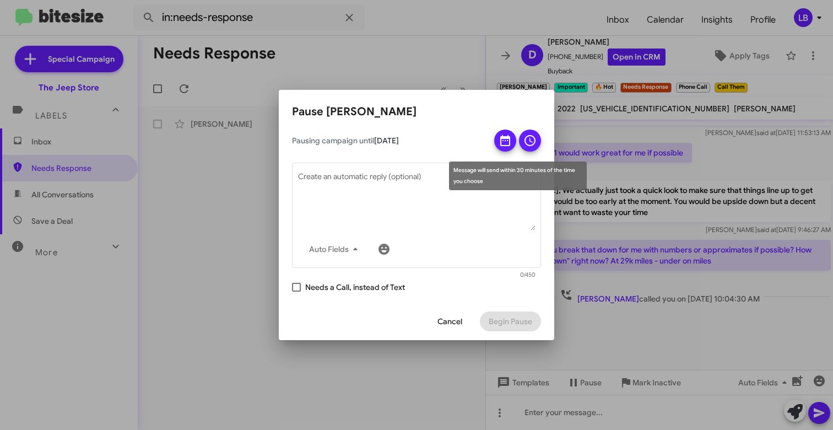
click at [514, 145] on button at bounding box center [505, 140] width 22 height 22
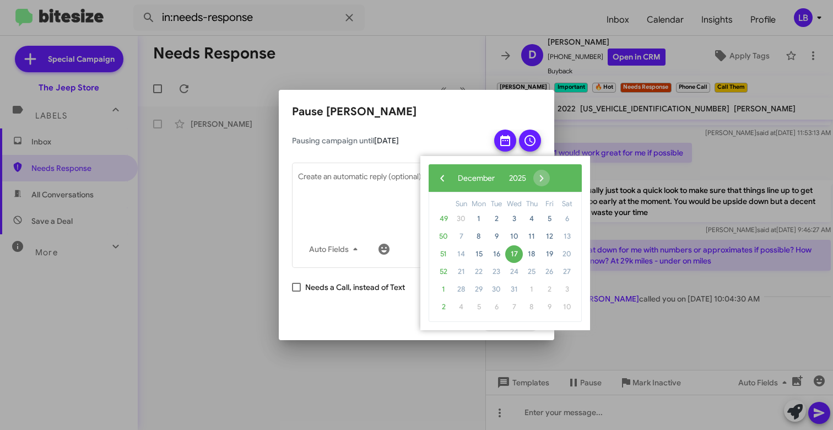
click at [461, 99] on mat-dialog-container "Pause [PERSON_NAME] Pausing campaign until [DATE] Auto Fields Create an automat…" at bounding box center [416, 214] width 275 height 249
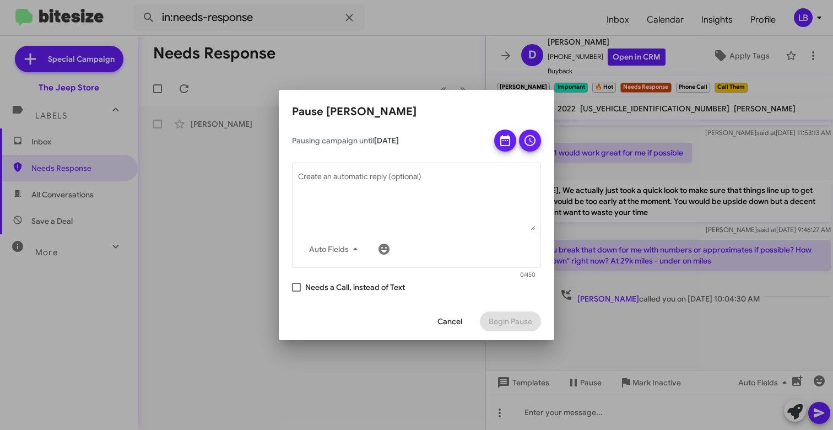
click at [488, 129] on div "Pausing campaign until [DATE]" at bounding box center [416, 140] width 249 height 22
click at [492, 111] on h2 "Pause [PERSON_NAME]" at bounding box center [416, 112] width 249 height 18
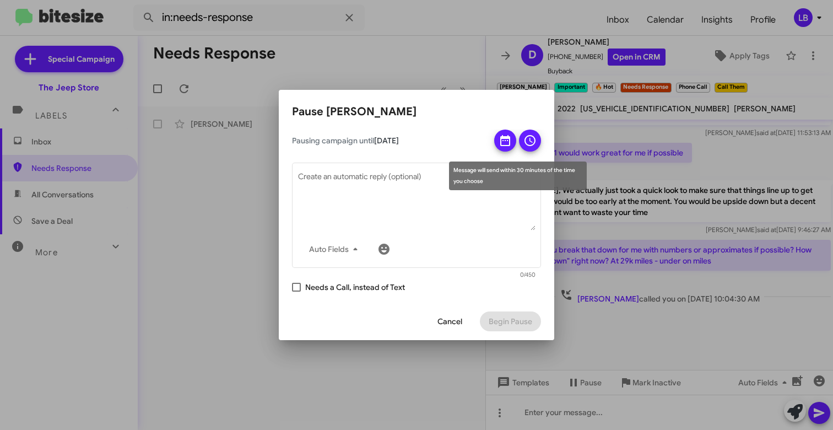
click at [503, 143] on icon at bounding box center [505, 140] width 10 height 11
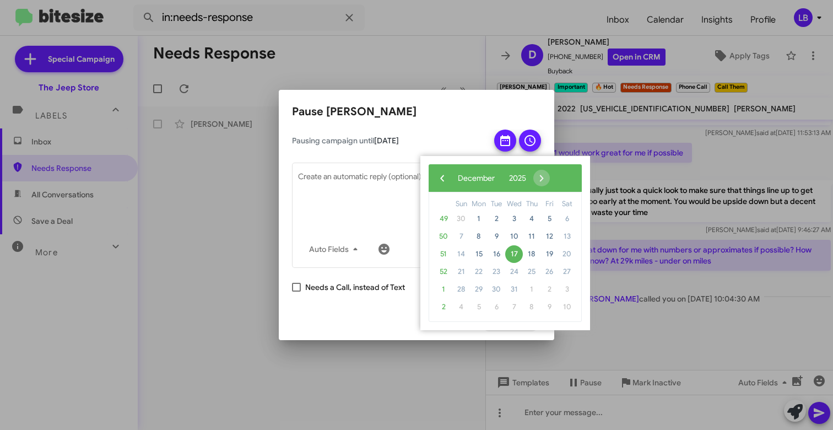
drag, startPoint x: 440, startPoint y: 176, endPoint x: 454, endPoint y: 153, distance: 26.7
click at [440, 176] on span "‹" at bounding box center [442, 178] width 17 height 17
click at [462, 129] on div "Pausing campaign until [DATE]" at bounding box center [416, 140] width 249 height 22
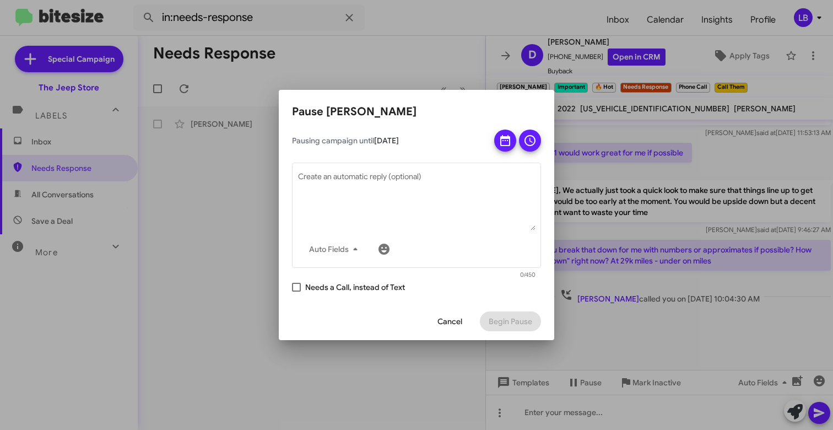
click at [456, 107] on h2 "Pause [PERSON_NAME]" at bounding box center [416, 112] width 249 height 18
drag, startPoint x: 382, startPoint y: 79, endPoint x: 404, endPoint y: 78, distance: 22.0
click at [386, 77] on div at bounding box center [416, 215] width 833 height 430
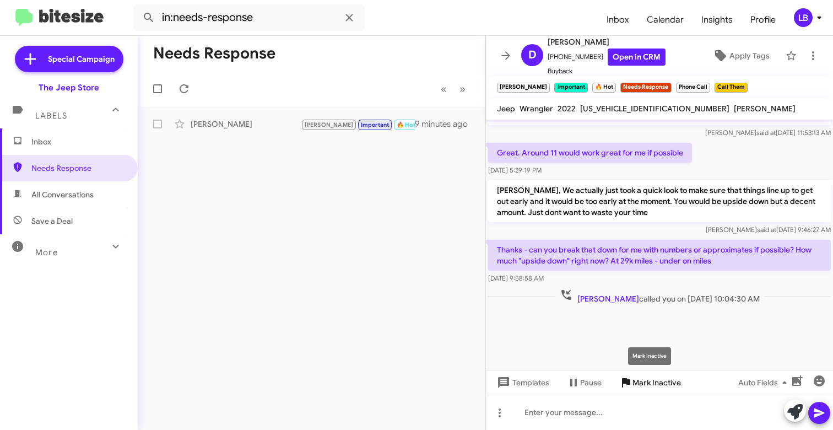
click at [652, 381] on span "Mark Inactive" at bounding box center [656, 382] width 48 height 20
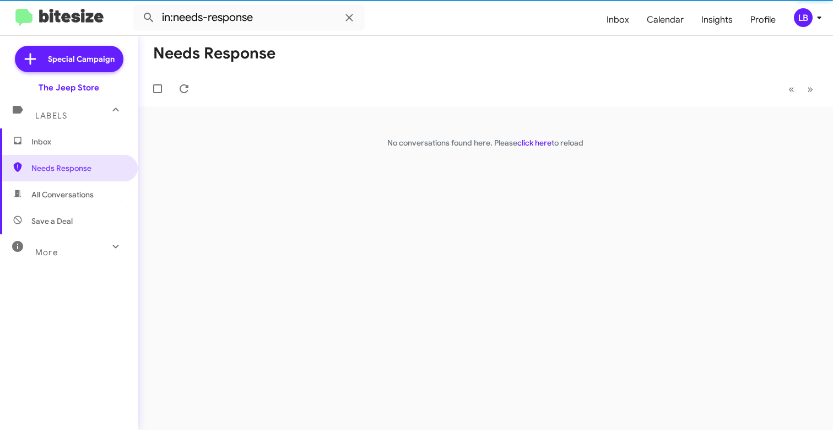
click at [438, 62] on mat-toolbar-row "Needs Response" at bounding box center [485, 53] width 695 height 35
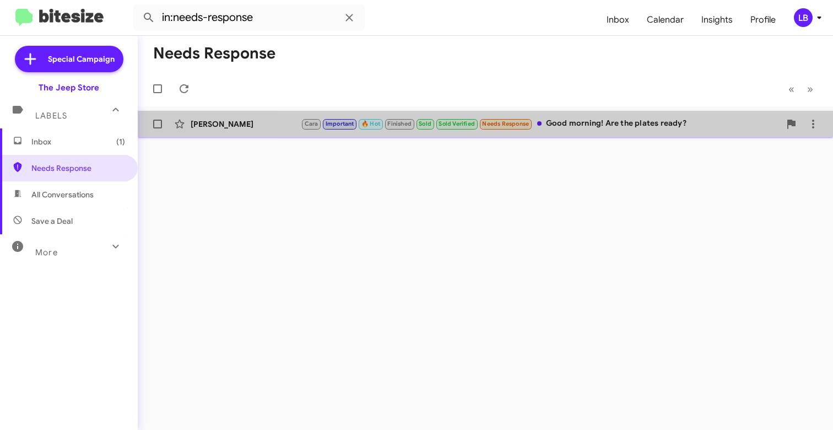
click at [617, 129] on div "Cara Important 🔥 Hot Finished Sold Sold Verified Needs Response Good morning! A…" at bounding box center [540, 123] width 479 height 13
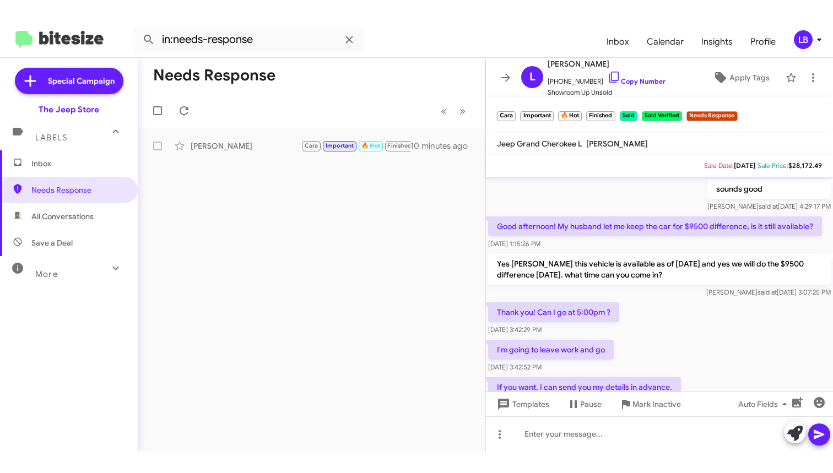
scroll to position [55, 0]
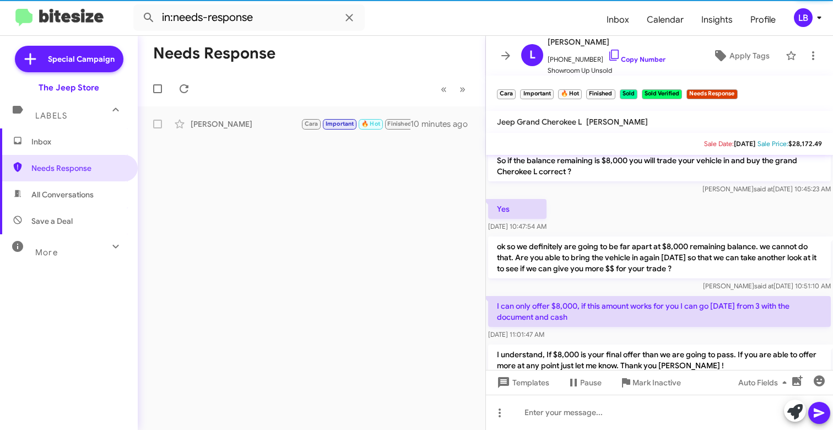
drag, startPoint x: 305, startPoint y: 83, endPoint x: 182, endPoint y: 9, distance: 143.1
click at [295, 76] on mat-toolbar-row "« Previous » Next" at bounding box center [312, 88] width 348 height 35
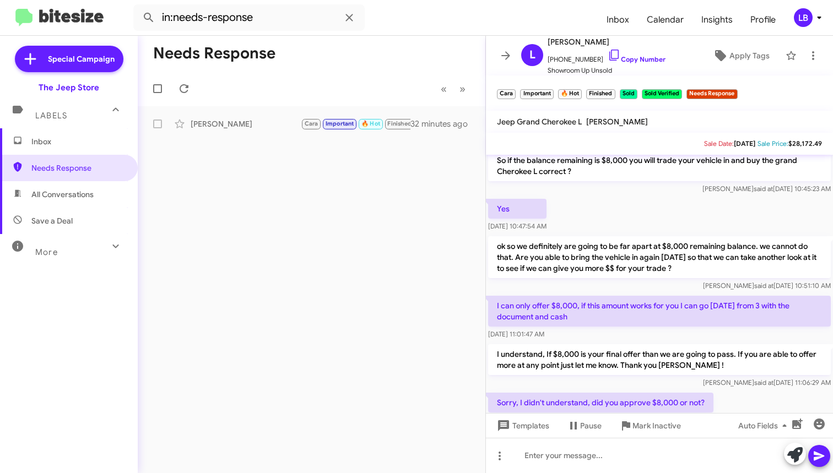
drag, startPoint x: 334, startPoint y: 41, endPoint x: 439, endPoint y: 176, distance: 171.0
click at [334, 41] on mat-toolbar-row "Needs Response" at bounding box center [312, 53] width 348 height 35
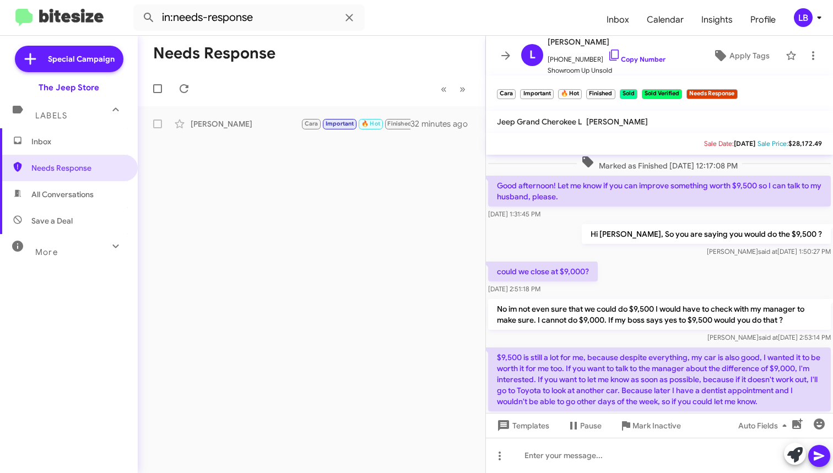
scroll to position [1429, 0]
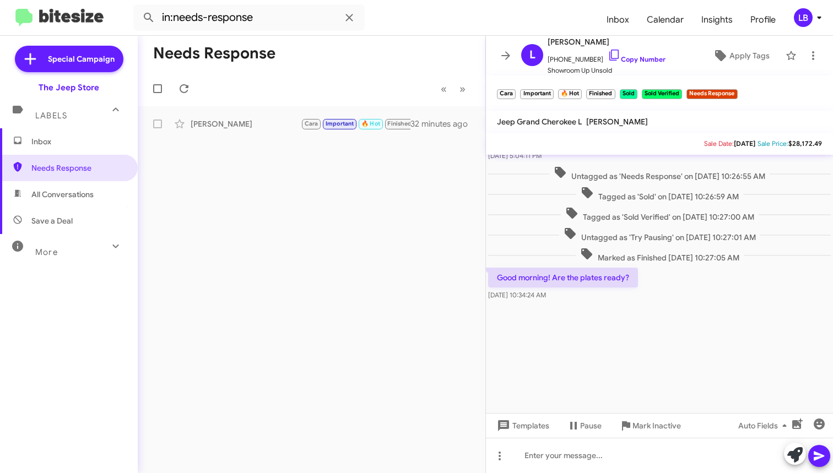
click at [691, 219] on span "Tagged as 'Sold Verified' on [DATE] 10:27:00 AM" at bounding box center [660, 215] width 198 height 16
click at [692, 249] on span "Marked as Finished [DATE] 10:27:05 AM" at bounding box center [660, 255] width 168 height 16
click at [319, 90] on mat-toolbar-row "« Previous » Next" at bounding box center [312, 88] width 348 height 35
click at [280, 18] on input "in:needs-response" at bounding box center [248, 17] width 231 height 26
click at [284, 13] on input "in:needs-response" at bounding box center [248, 17] width 231 height 26
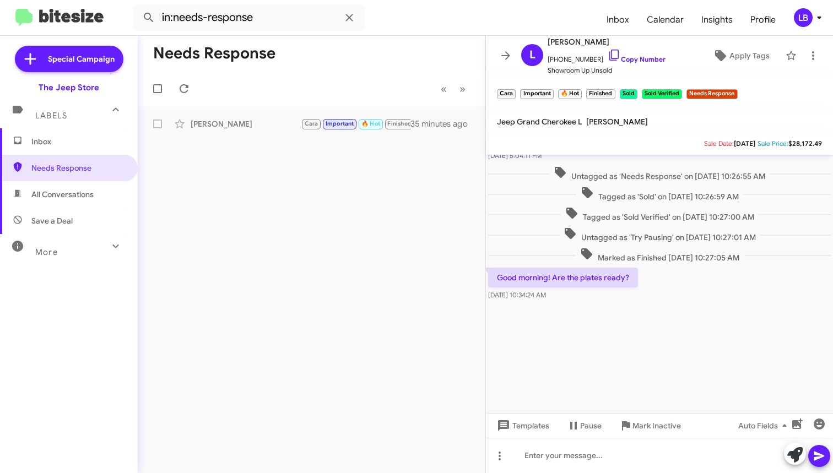
click at [669, 230] on span "Untagged as 'Try Pausing' on [DATE] 10:27:01 AM" at bounding box center [659, 235] width 201 height 16
drag, startPoint x: 585, startPoint y: 59, endPoint x: 554, endPoint y: 63, distance: 32.2
click at [554, 63] on span "[PHONE_NUMBER] Copy Number" at bounding box center [606, 56] width 118 height 17
copy span "8488449049"
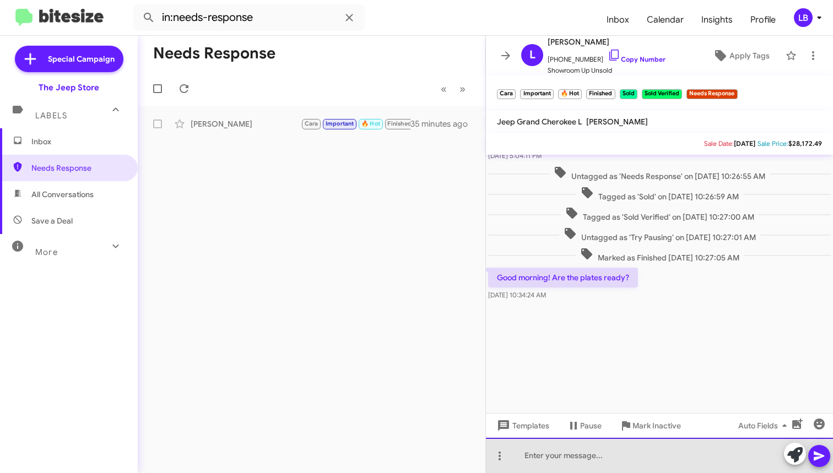
click at [612, 429] on div at bounding box center [659, 455] width 347 height 35
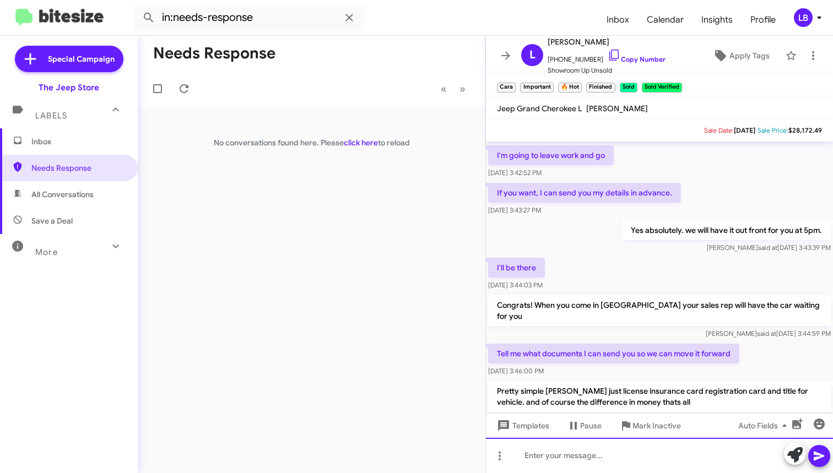
scroll to position [1713, 0]
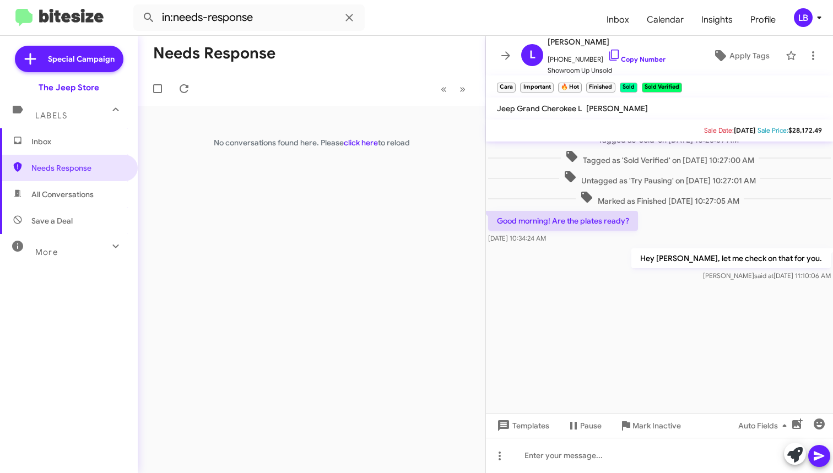
click at [621, 294] on div at bounding box center [659, 348] width 347 height 129
click at [700, 225] on div "Good morning! Are the plates ready? [DATE] 10:34:24 AM" at bounding box center [659, 227] width 347 height 37
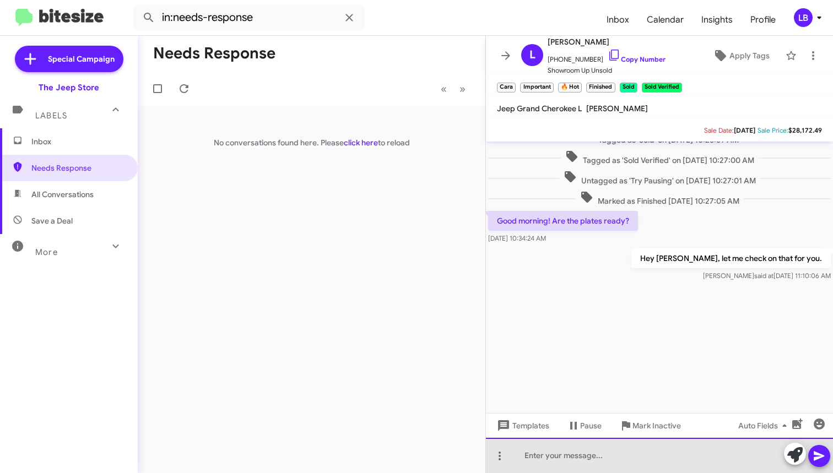
click at [600, 429] on div at bounding box center [659, 455] width 347 height 35
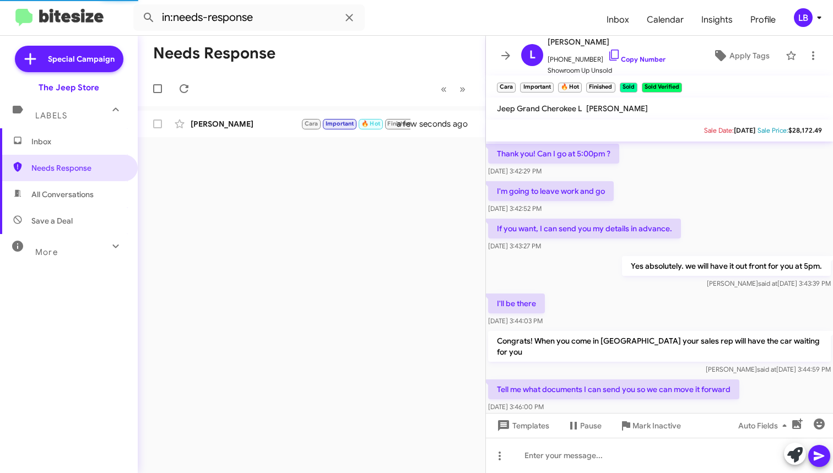
scroll to position [469, 0]
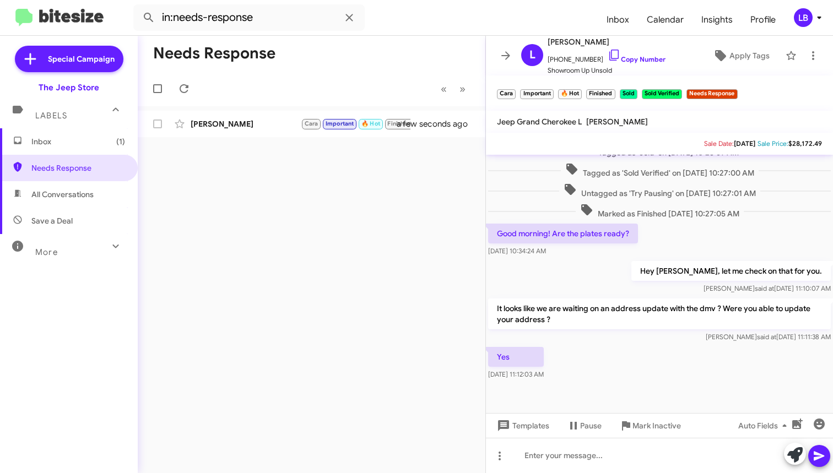
click at [606, 269] on div "Hey [PERSON_NAME], let me check on that for you. [PERSON_NAME] said at [DATE] 1…" at bounding box center [659, 277] width 347 height 37
click at [711, 207] on span "Marked as Finished [DATE] 10:27:05 AM" at bounding box center [660, 211] width 168 height 16
click at [607, 264] on div "Hey [PERSON_NAME], let me check on that for you. [PERSON_NAME] said at [DATE] 1…" at bounding box center [659, 277] width 347 height 37
click at [598, 429] on div at bounding box center [659, 455] width 347 height 35
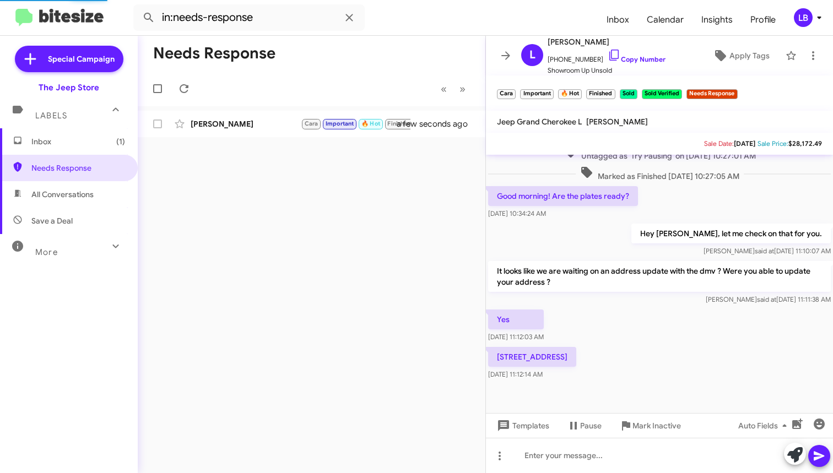
scroll to position [482, 0]
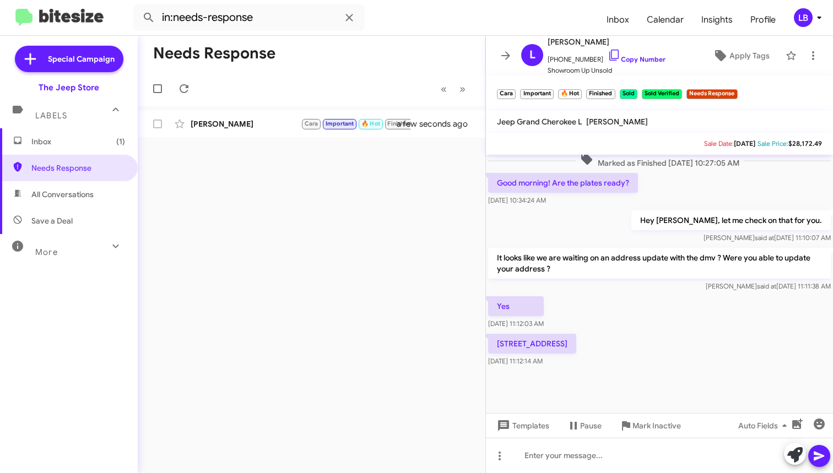
click at [661, 318] on div "Yes [DATE] 11:12:03 AM" at bounding box center [659, 312] width 347 height 37
click at [641, 213] on div "Hey [PERSON_NAME], let me check on that for you. [PERSON_NAME] said at [DATE] 1…" at bounding box center [659, 226] width 347 height 37
click at [643, 332] on div "[STREET_ADDRESS] , Long Branch [DATE] 11:12:14 AM" at bounding box center [659, 350] width 347 height 37
click at [645, 429] on div at bounding box center [659, 455] width 347 height 35
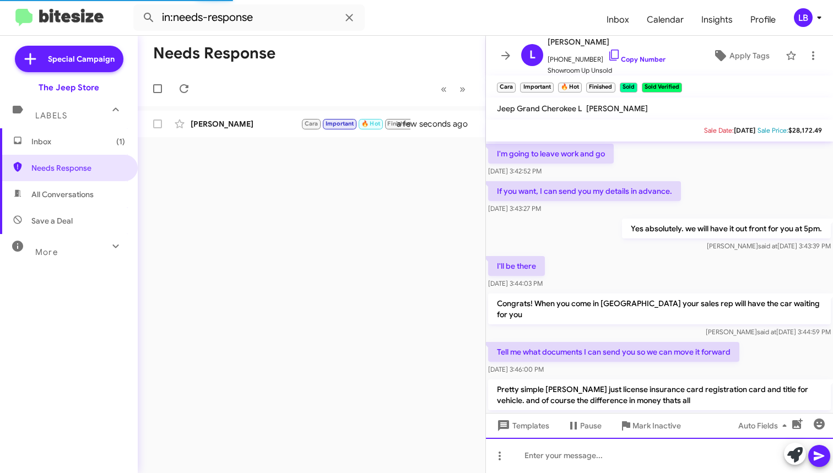
scroll to position [55, 0]
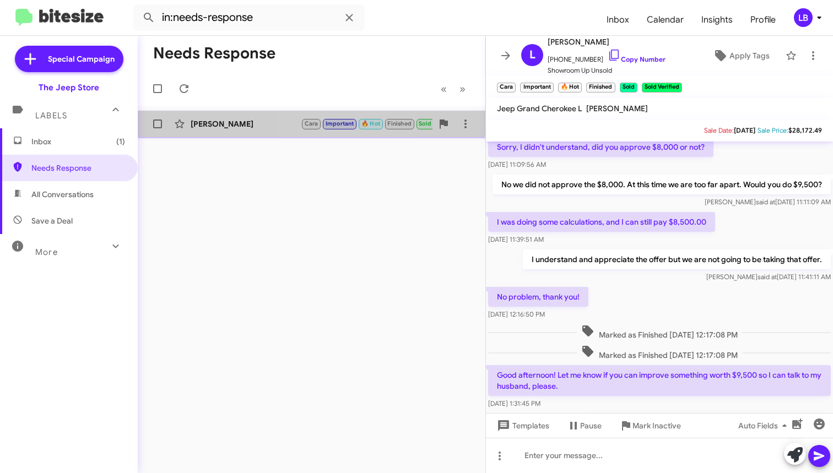
click at [319, 117] on span "Cara Important 🔥 Hot Finished Sold Sold Verified Needs Response" at bounding box center [417, 123] width 232 height 13
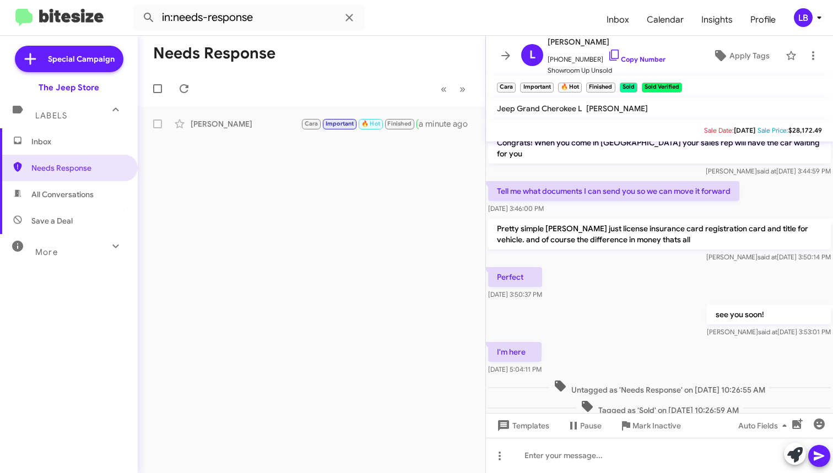
scroll to position [1423, 0]
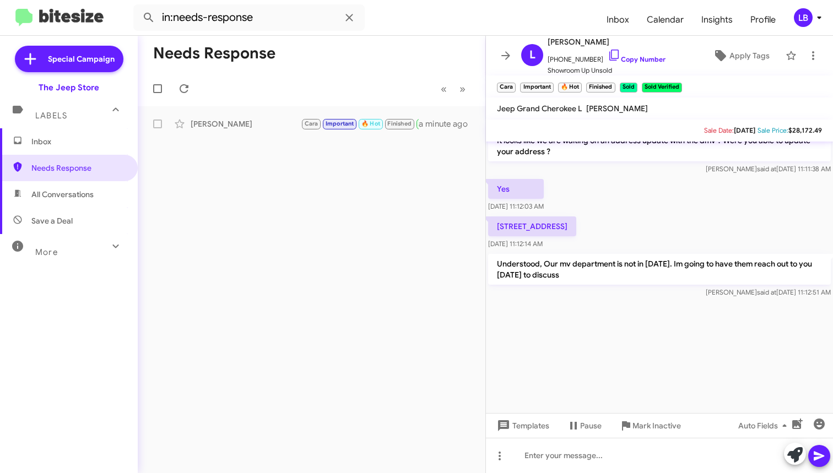
click at [683, 201] on div "Yes [DATE] 11:12:03 AM" at bounding box center [659, 195] width 347 height 37
click at [77, 142] on span "Inbox" at bounding box center [78, 141] width 94 height 11
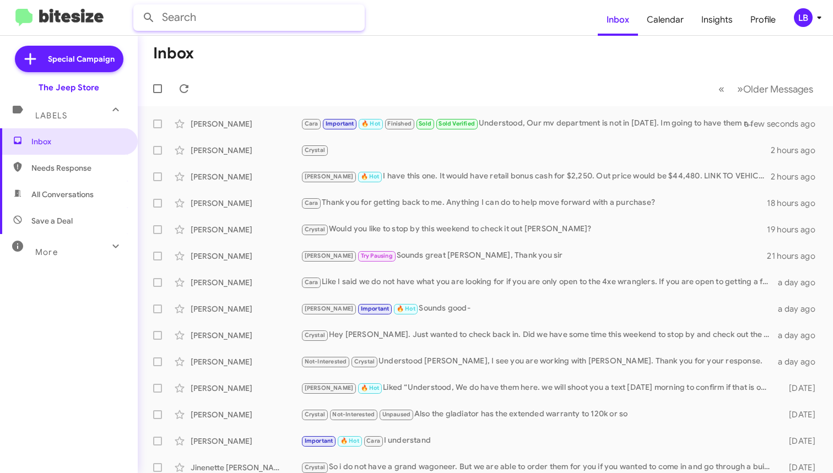
click at [285, 19] on input "text" at bounding box center [248, 17] width 231 height 26
type input "7322410252"
click at [149, 18] on button at bounding box center [149, 18] width 22 height 22
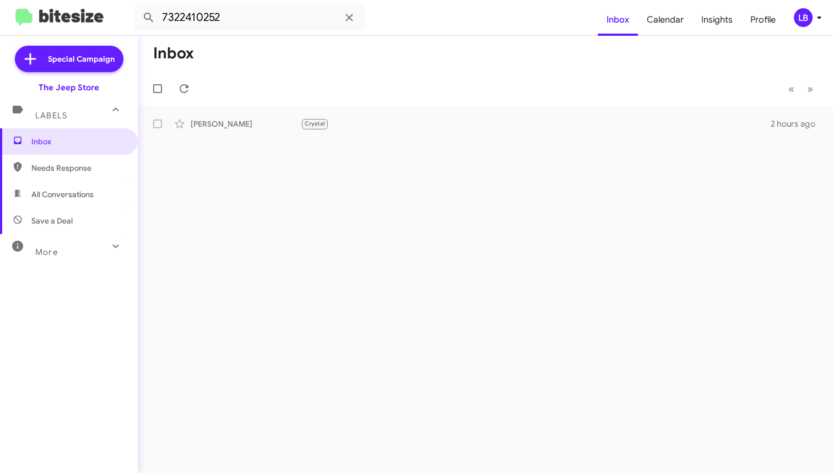
click at [489, 51] on mat-toolbar-row "Inbox" at bounding box center [485, 53] width 695 height 35
click at [274, 125] on div "[PERSON_NAME]" at bounding box center [246, 123] width 110 height 11
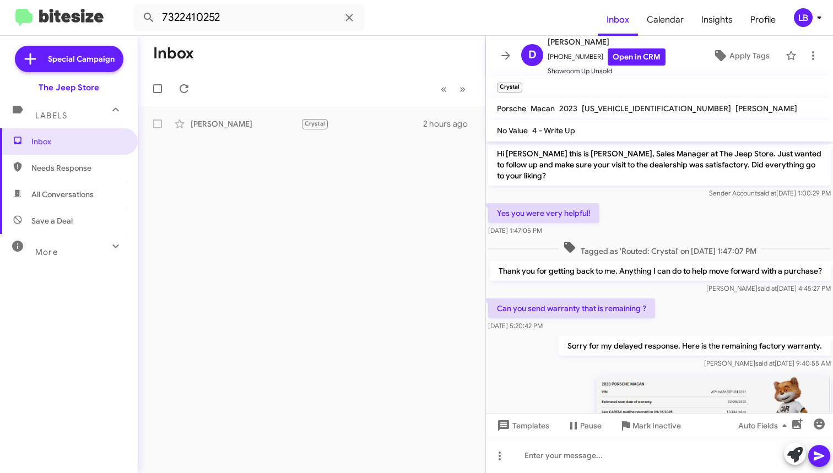
scroll to position [187, 0]
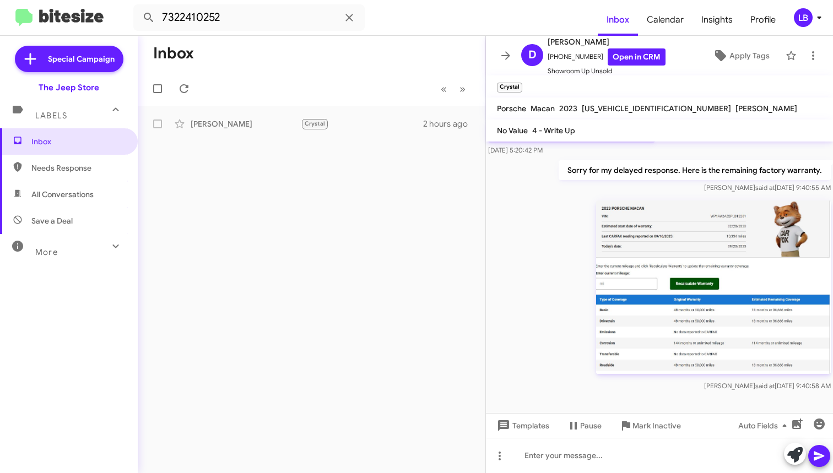
click at [538, 265] on div "[PERSON_NAME] said at [DATE] 9:40:58 AM" at bounding box center [659, 295] width 347 height 198
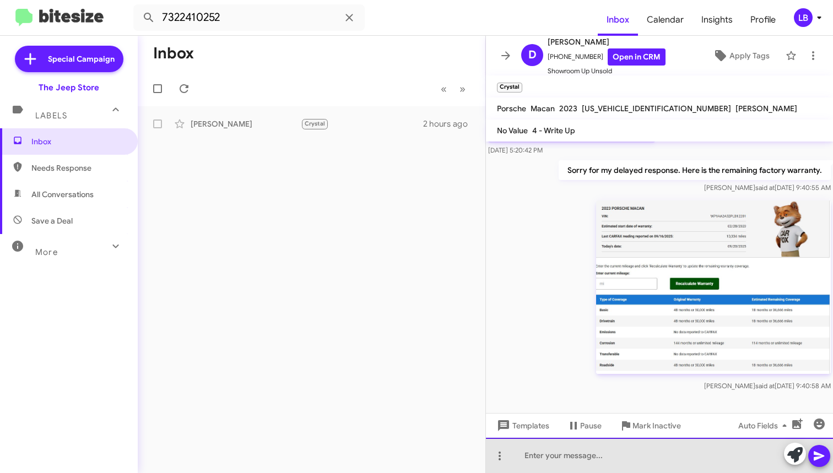
click at [575, 429] on div at bounding box center [659, 455] width 347 height 35
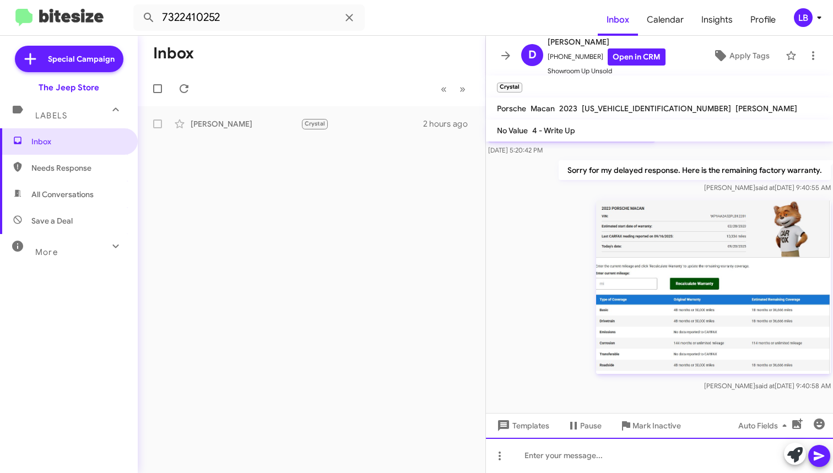
click at [583, 429] on div at bounding box center [659, 455] width 347 height 35
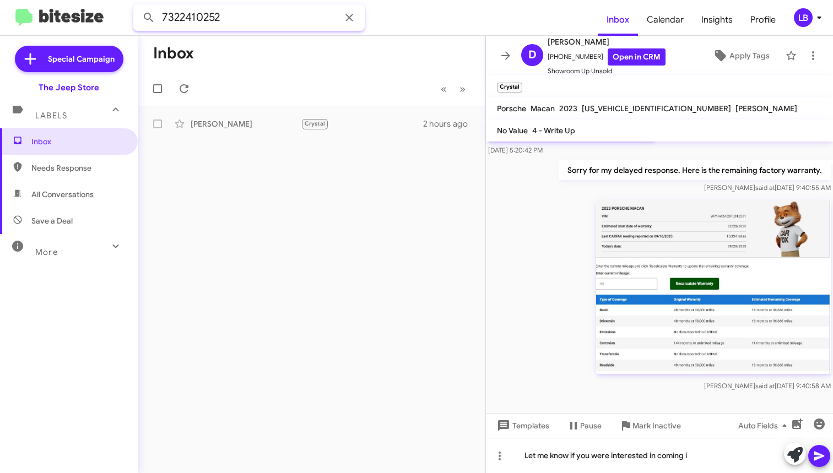
click at [252, 24] on input "7322410252" at bounding box center [248, 17] width 231 height 26
drag, startPoint x: 250, startPoint y: 23, endPoint x: -48, endPoint y: -26, distance: 301.9
click at [0, 0] on html "7322410252 Inbox Calendar Insights Profile LB Special Campaign The Jeep Store L…" at bounding box center [416, 236] width 833 height 473
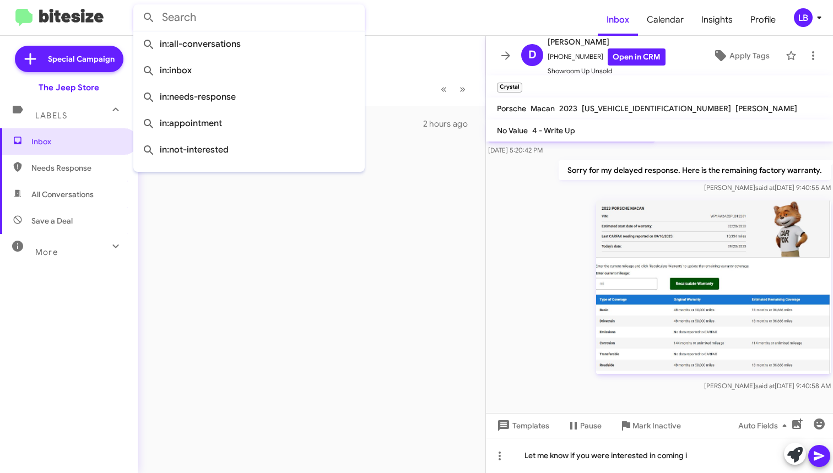
click at [149, 18] on button at bounding box center [149, 18] width 22 height 22
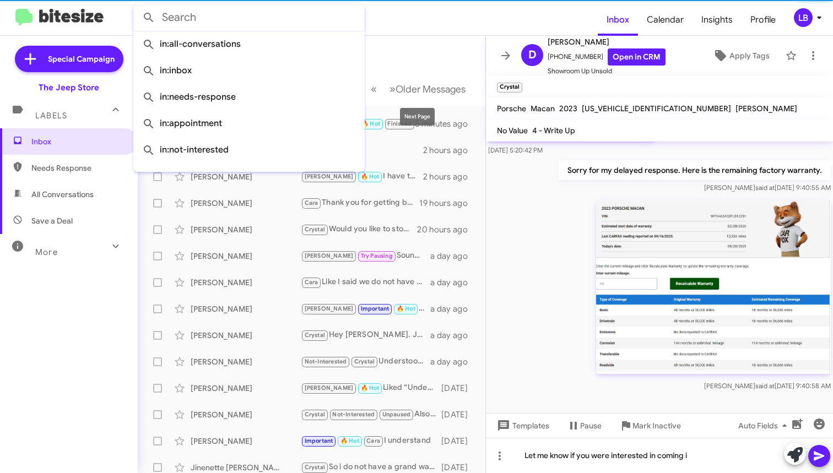
click at [392, 27] on form at bounding box center [365, 17] width 464 height 26
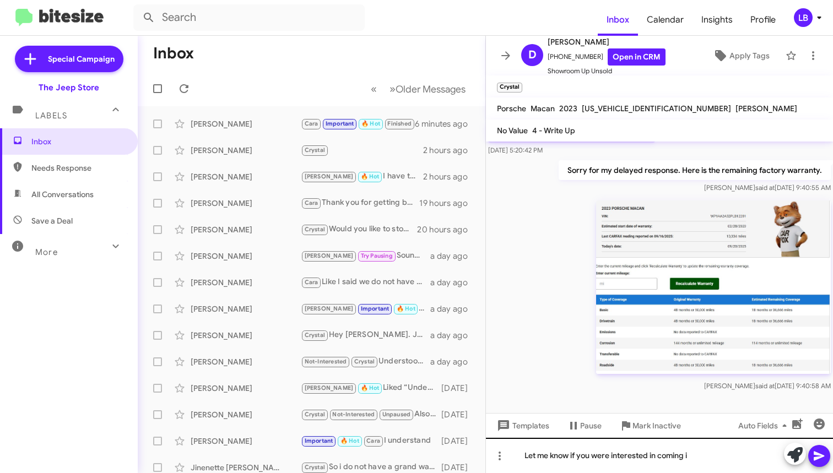
drag, startPoint x: 555, startPoint y: 329, endPoint x: 713, endPoint y: 471, distance: 212.5
click at [555, 330] on div "[PERSON_NAME] said at [DATE] 9:40:58 AM" at bounding box center [659, 295] width 347 height 198
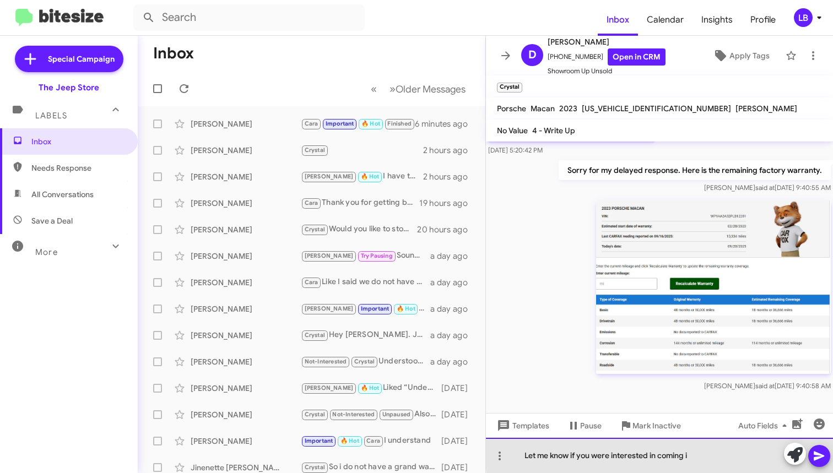
click at [723, 429] on div "Let me know if you were interested in coming i" at bounding box center [659, 455] width 347 height 35
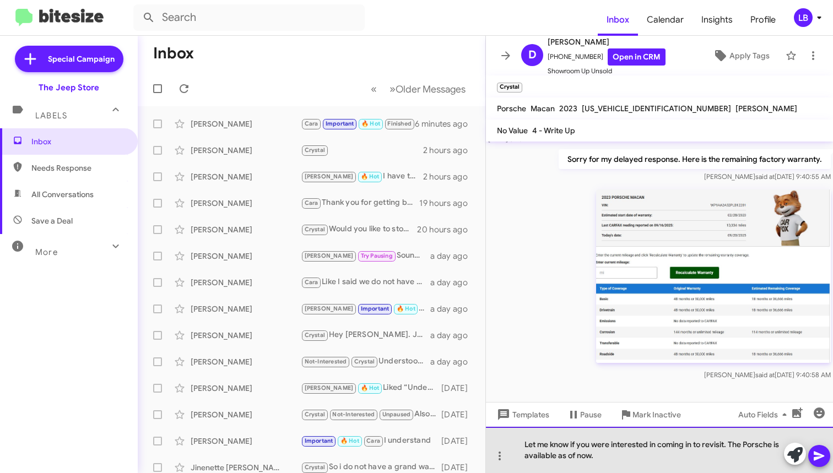
click at [676, 429] on div "Let me know if you were interested in coming in to revisit. The Porsche is avai…" at bounding box center [659, 450] width 347 height 46
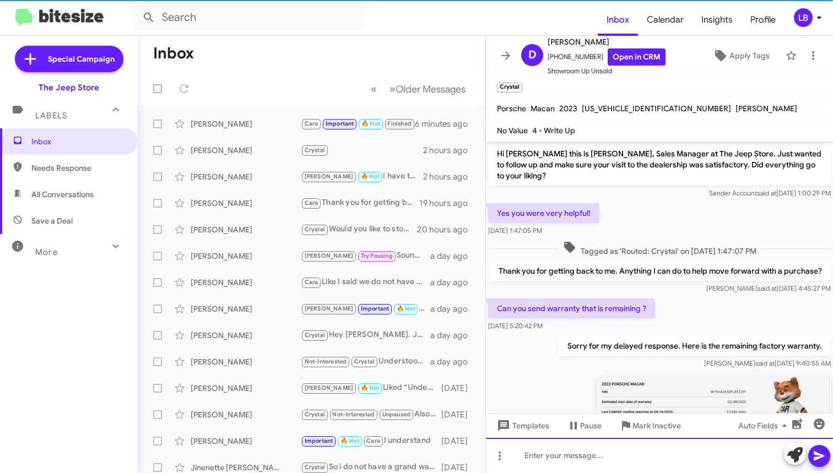
scroll to position [238, 0]
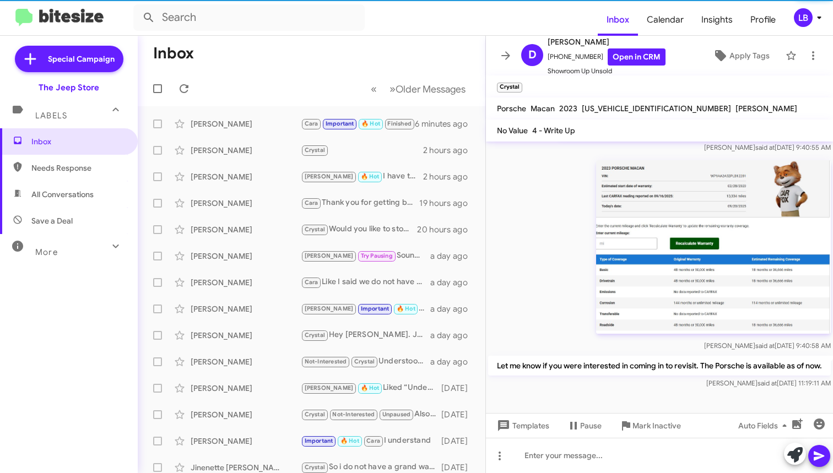
drag, startPoint x: 246, startPoint y: 83, endPoint x: 241, endPoint y: 77, distance: 7.8
click at [246, 83] on mat-toolbar-row "« Previous » Next Older Messages" at bounding box center [312, 88] width 348 height 35
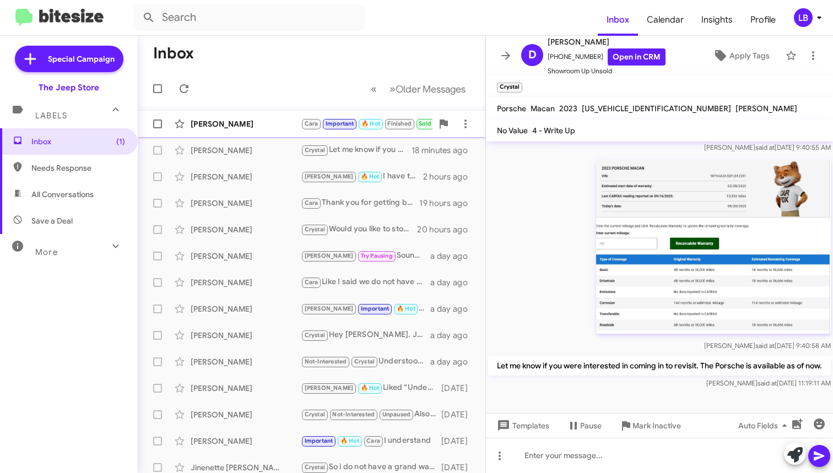
click at [269, 121] on div "[PERSON_NAME]" at bounding box center [246, 123] width 110 height 11
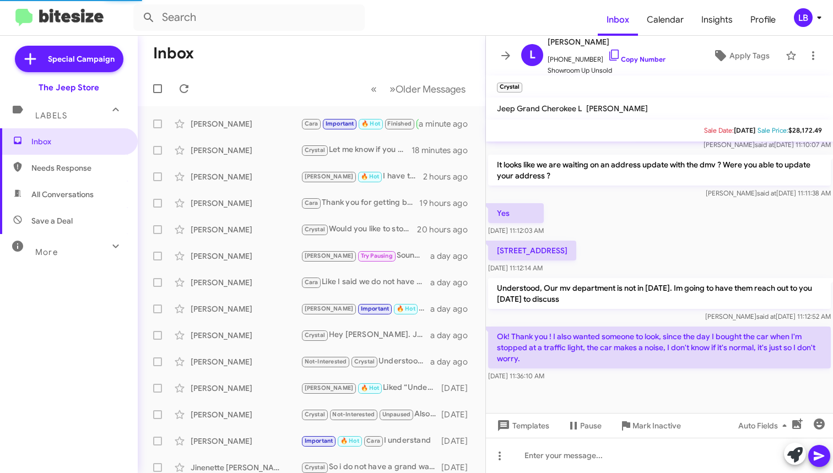
scroll to position [502, 0]
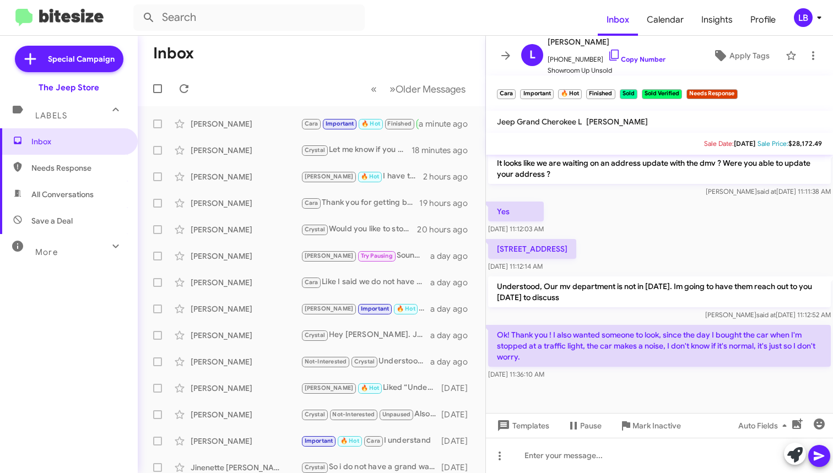
drag, startPoint x: 685, startPoint y: 386, endPoint x: 679, endPoint y: 290, distance: 96.1
click at [685, 386] on div at bounding box center [659, 409] width 347 height 55
click at [632, 429] on div at bounding box center [659, 455] width 347 height 35
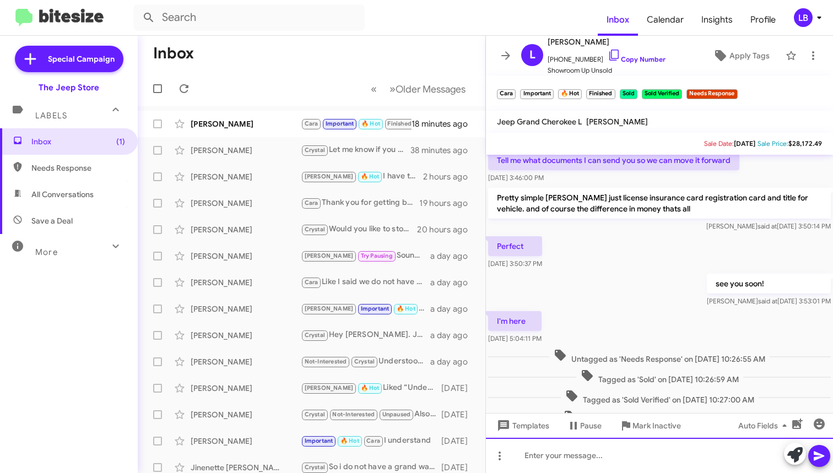
scroll to position [527, 0]
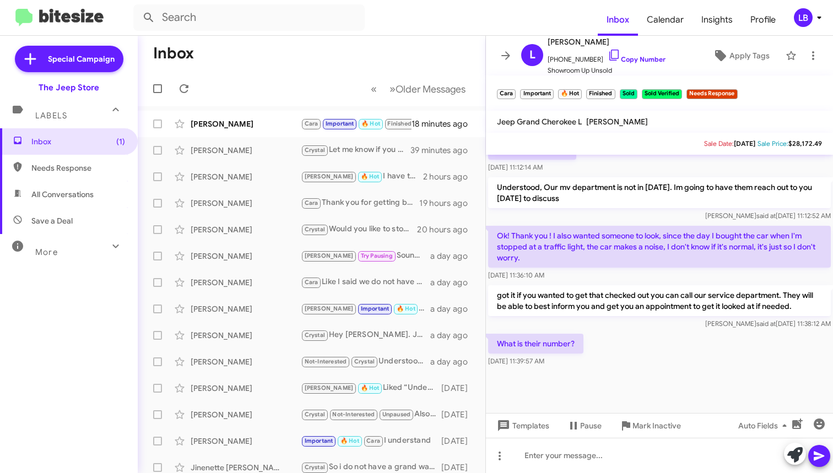
click at [268, 52] on mat-toolbar-row "Inbox" at bounding box center [312, 53] width 348 height 35
click at [253, 115] on div "[PERSON_NAME] [PERSON_NAME] Important 🔥 Hot Finished Sold Sold Verified Needs R…" at bounding box center [311, 124] width 330 height 22
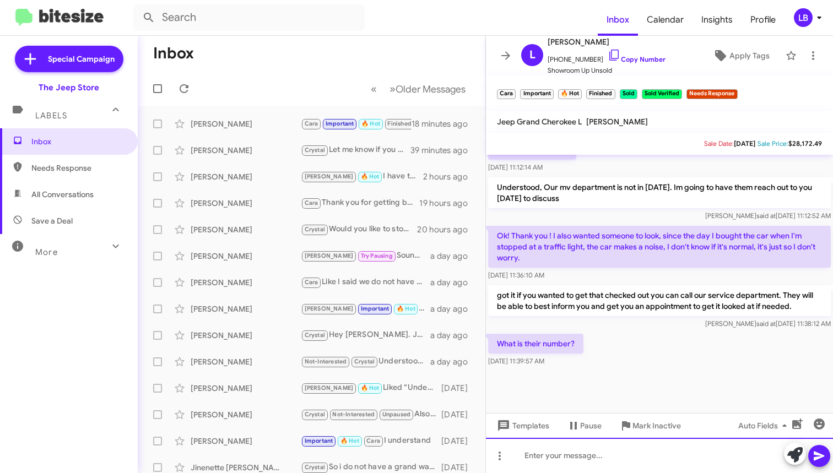
click at [642, 429] on div at bounding box center [659, 455] width 347 height 35
click at [643, 429] on div at bounding box center [659, 455] width 347 height 35
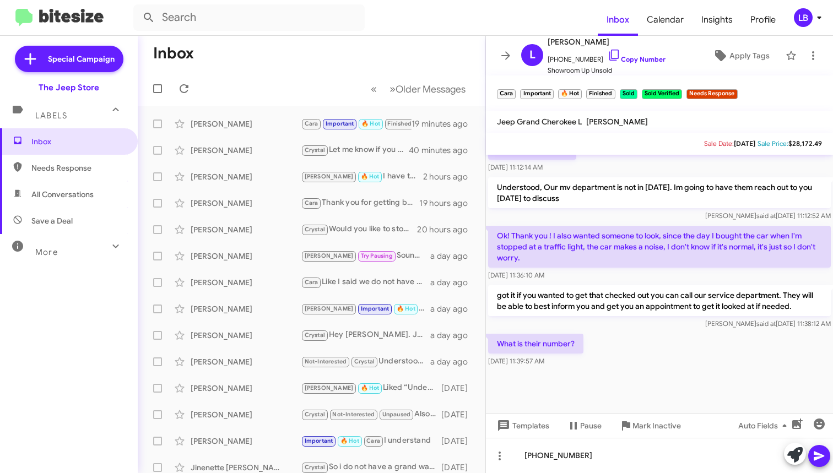
click at [684, 383] on div at bounding box center [659, 396] width 347 height 55
click at [823, 429] on icon at bounding box center [818, 456] width 10 height 9
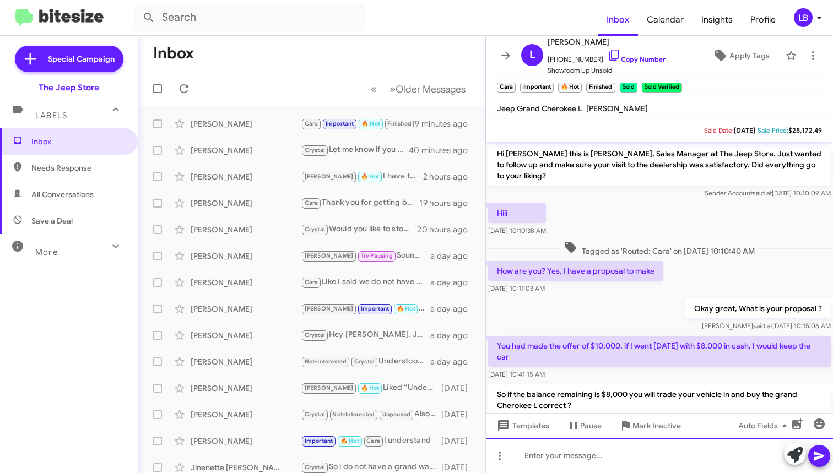
scroll to position [55, 0]
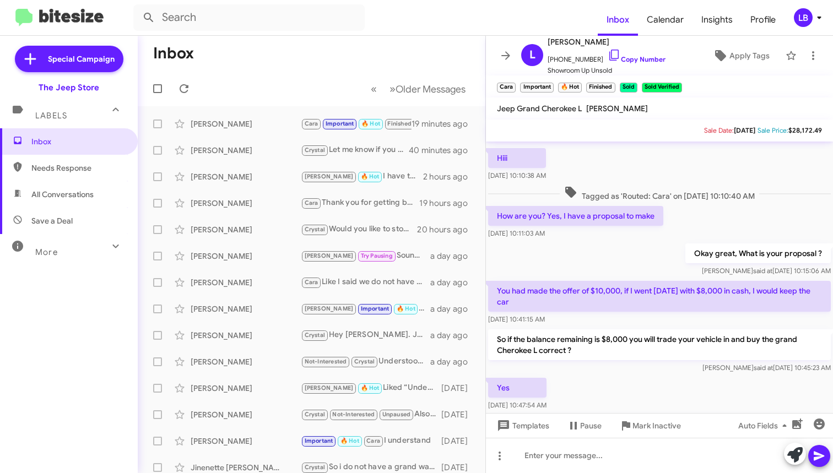
click at [283, 107] on mat-action-list "[PERSON_NAME] [PERSON_NAME] Important 🔥 Hot Finished Sold Sold Verified What is…" at bounding box center [312, 372] width 348 height 533
click at [335, 64] on mat-toolbar-row "Inbox" at bounding box center [312, 53] width 348 height 35
click at [296, 82] on mat-toolbar-row "« Previous » Next Older Messages" at bounding box center [312, 88] width 348 height 35
click at [345, 72] on mat-toolbar-row "« Previous » Next Older Messages" at bounding box center [312, 88] width 348 height 35
